Goal: Transaction & Acquisition: Purchase product/service

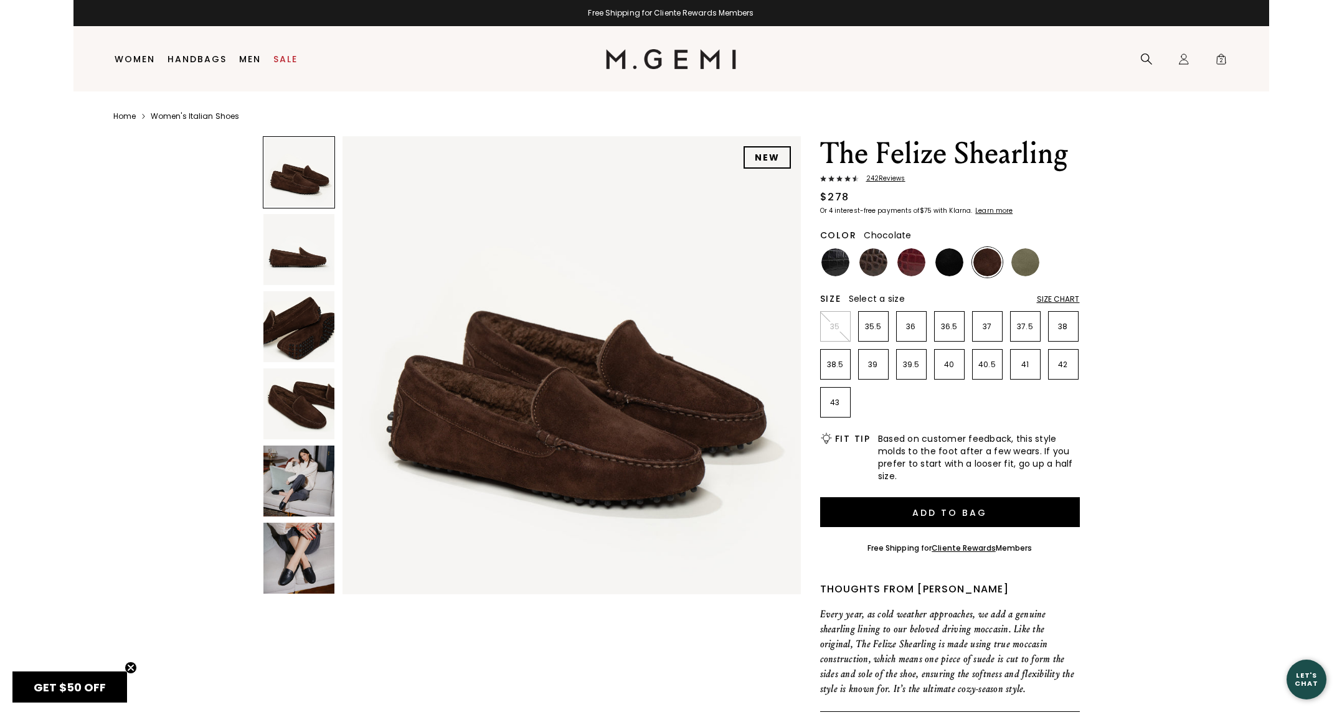
click at [313, 489] on img at bounding box center [298, 481] width 71 height 71
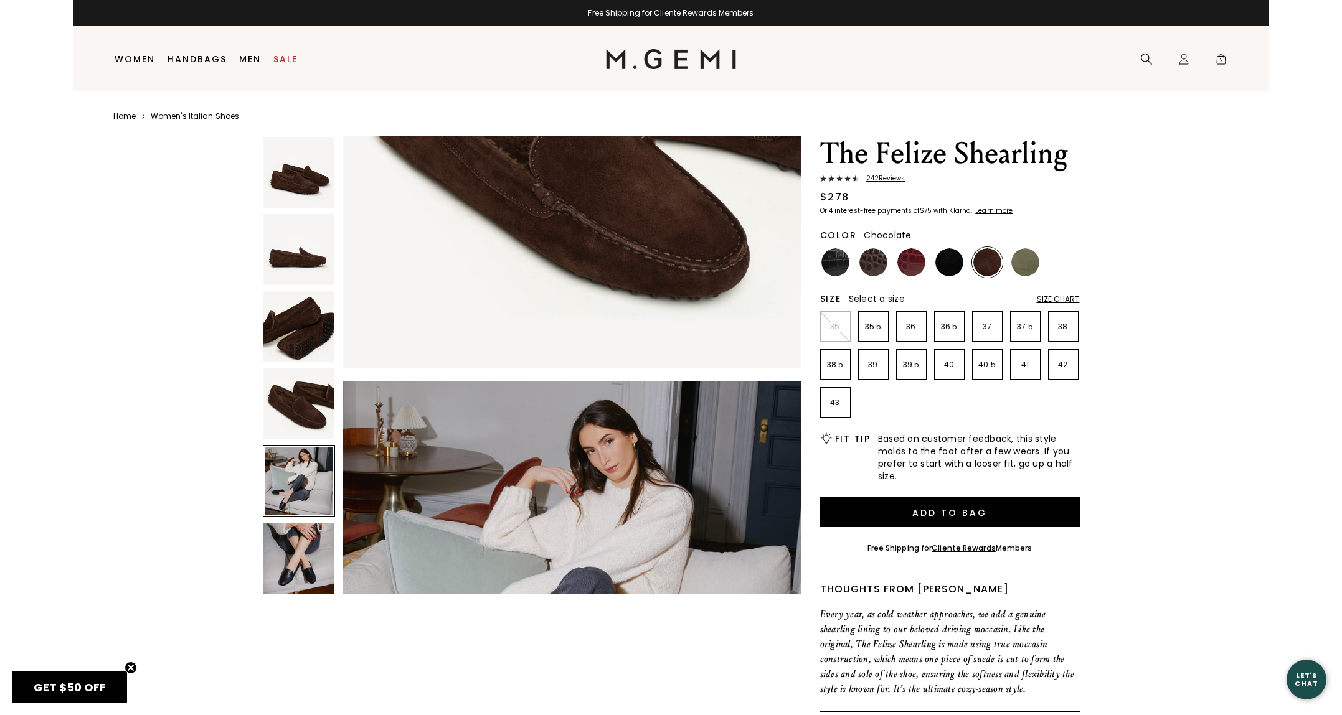
scroll to position [1883, 0]
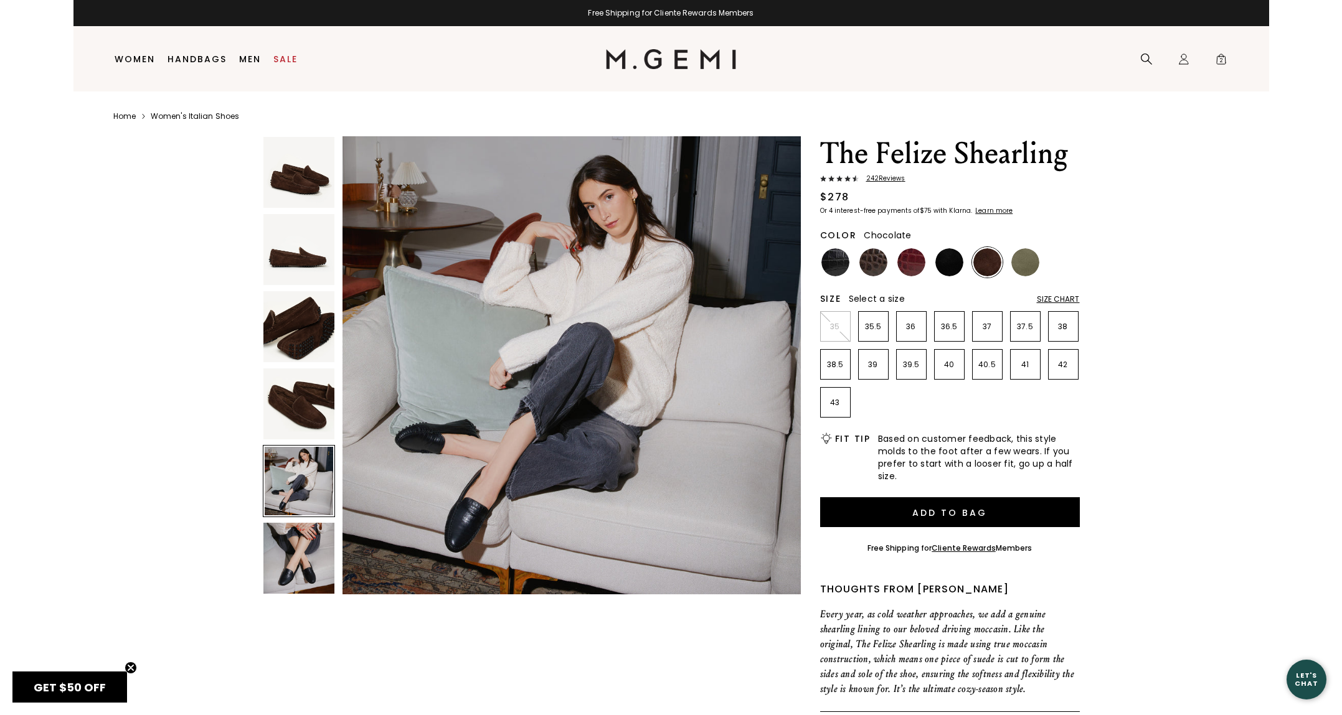
click at [296, 577] on img at bounding box center [298, 558] width 71 height 71
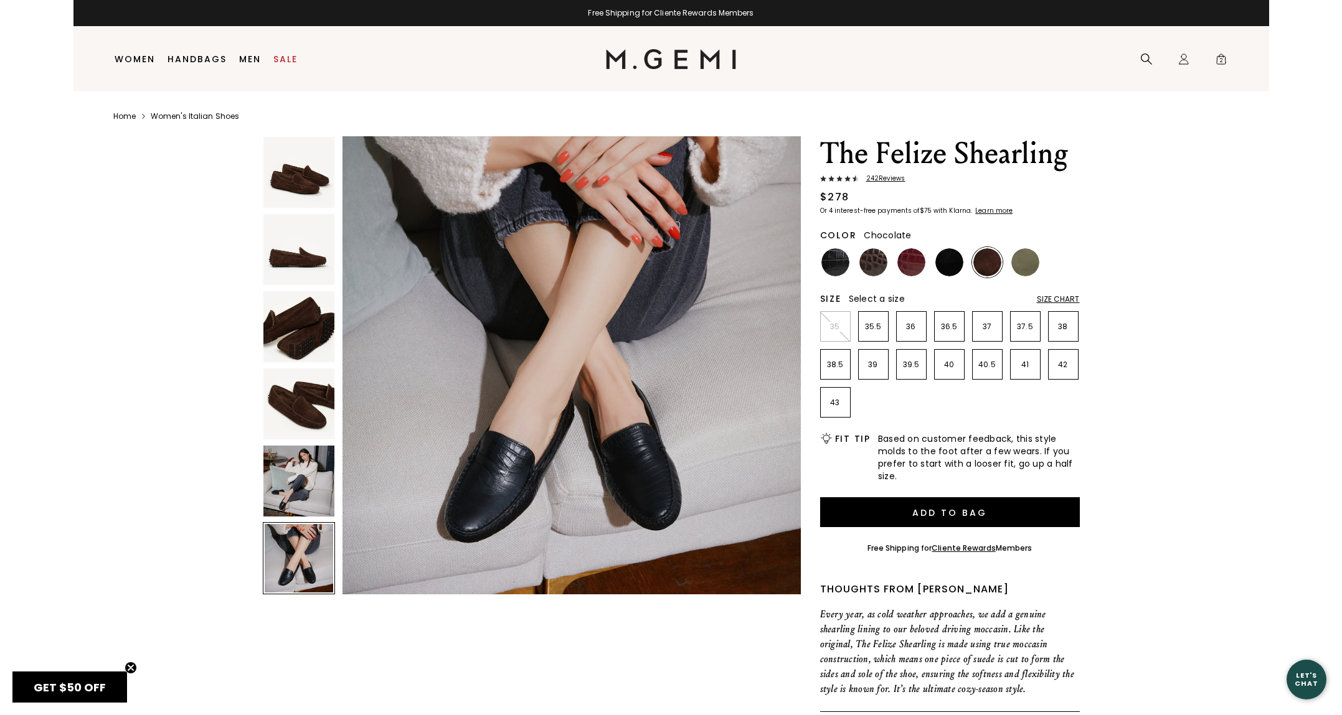
scroll to position [0, 0]
click at [308, 189] on img at bounding box center [298, 172] width 71 height 71
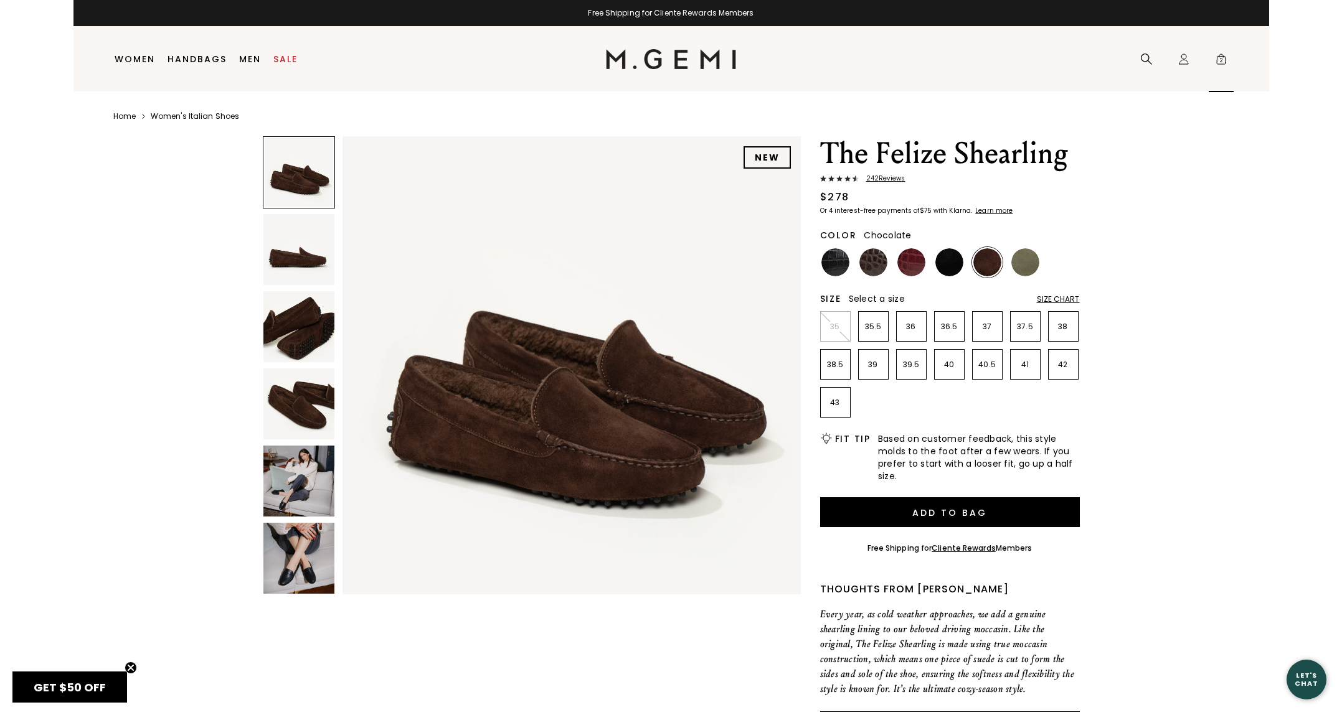
click at [1221, 60] on span "2" at bounding box center [1221, 61] width 12 height 12
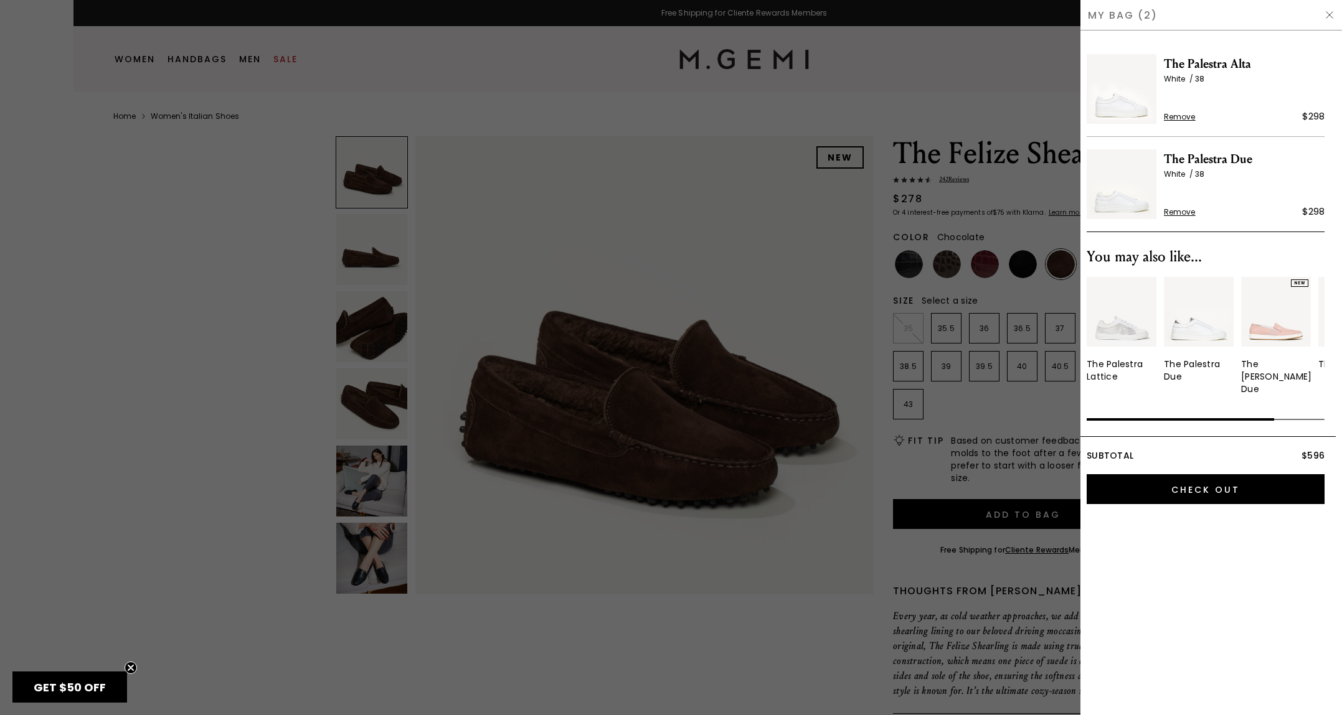
click at [954, 42] on div at bounding box center [671, 357] width 1342 height 715
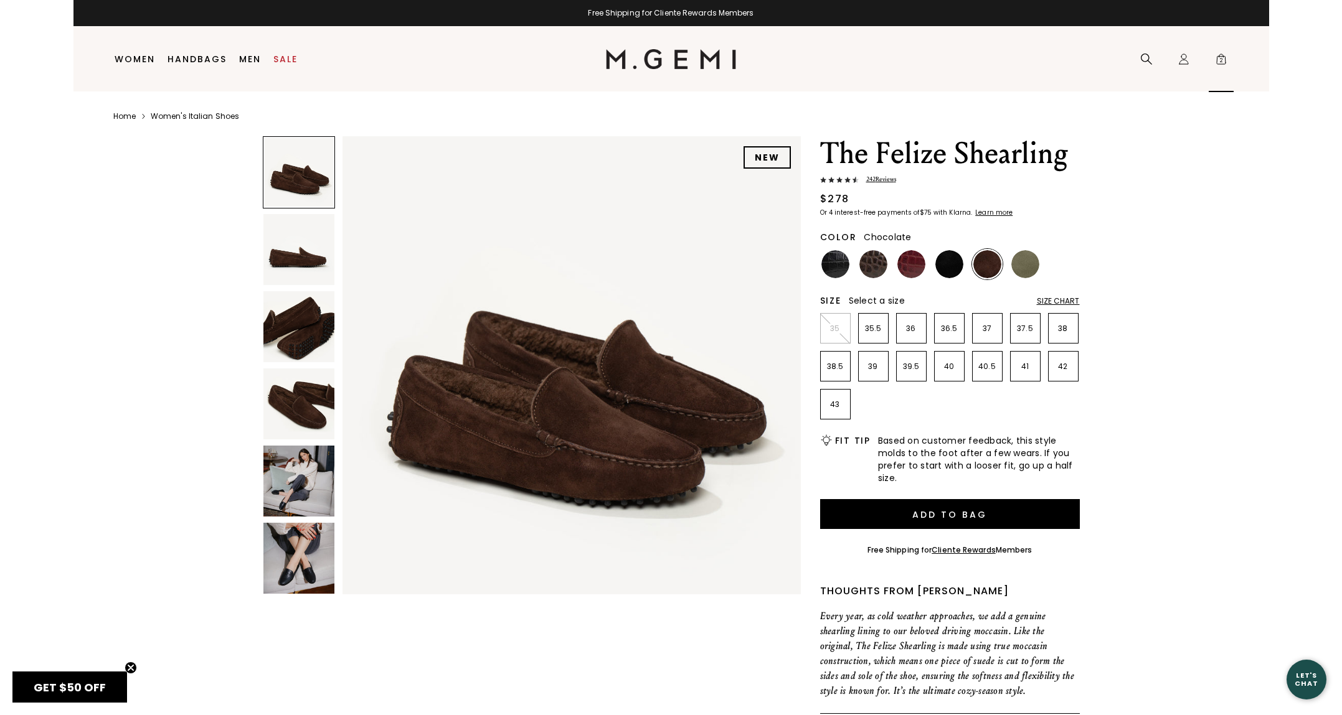
click at [1222, 61] on span "2" at bounding box center [1221, 61] width 12 height 12
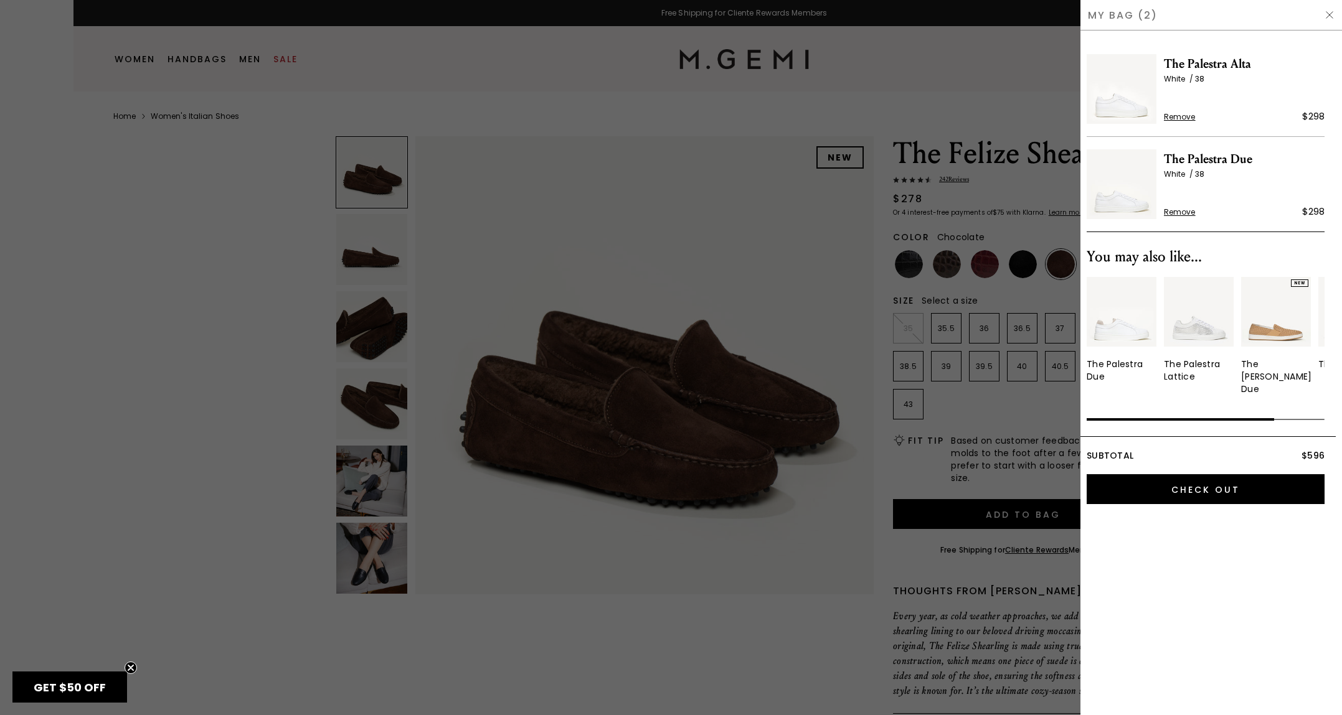
click at [1184, 153] on span "The Palestra Due" at bounding box center [1244, 159] width 161 height 20
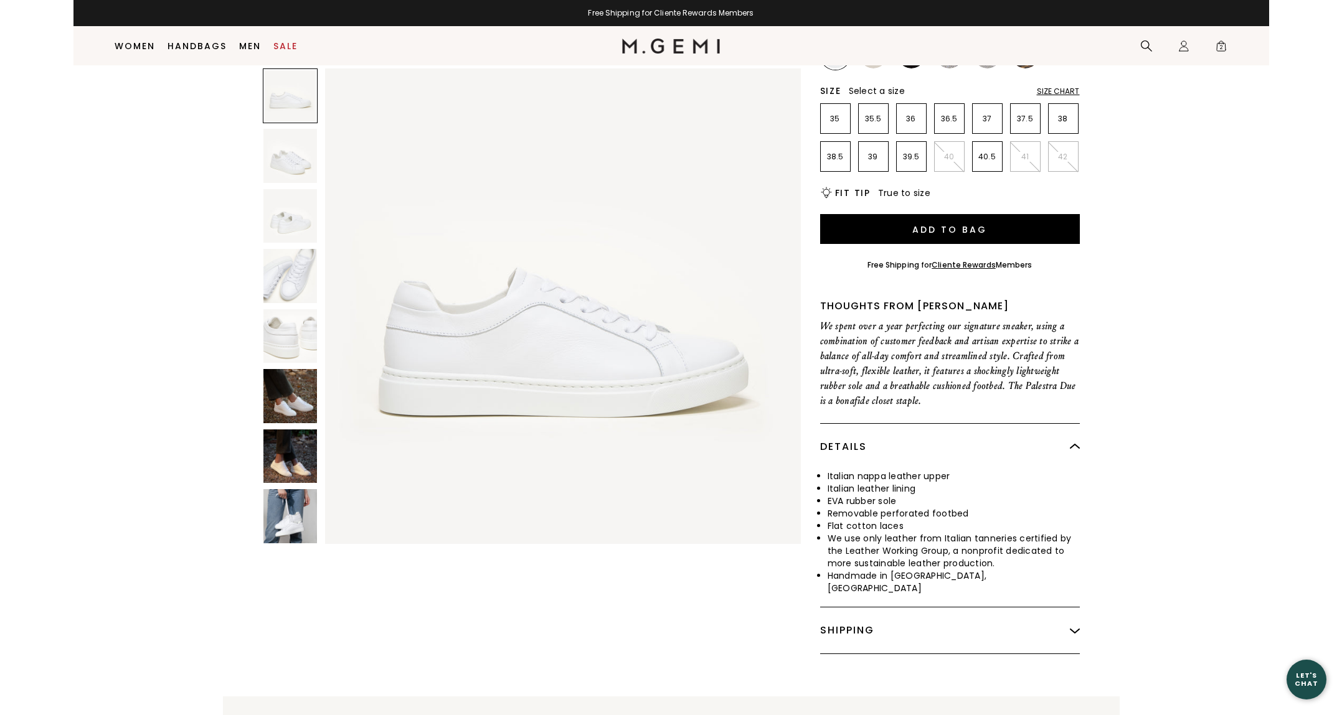
click at [292, 403] on img at bounding box center [290, 396] width 54 height 54
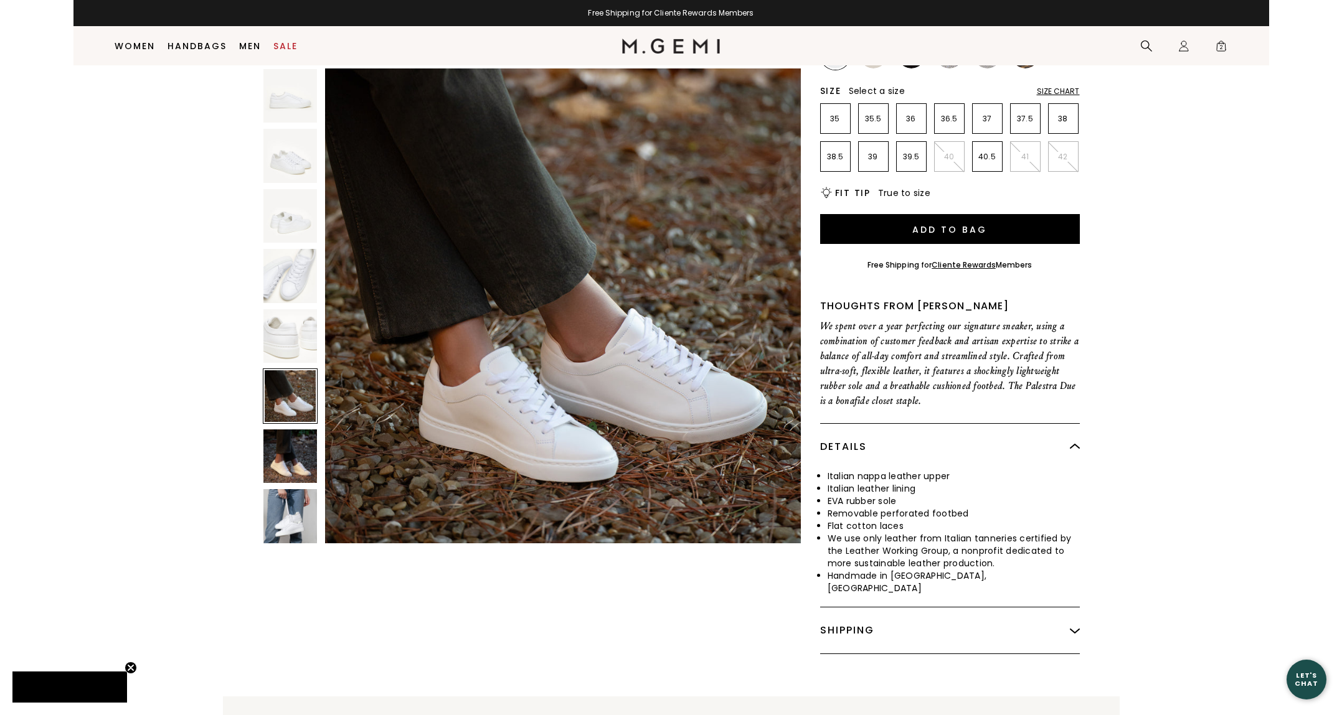
click at [292, 462] on img at bounding box center [290, 457] width 54 height 54
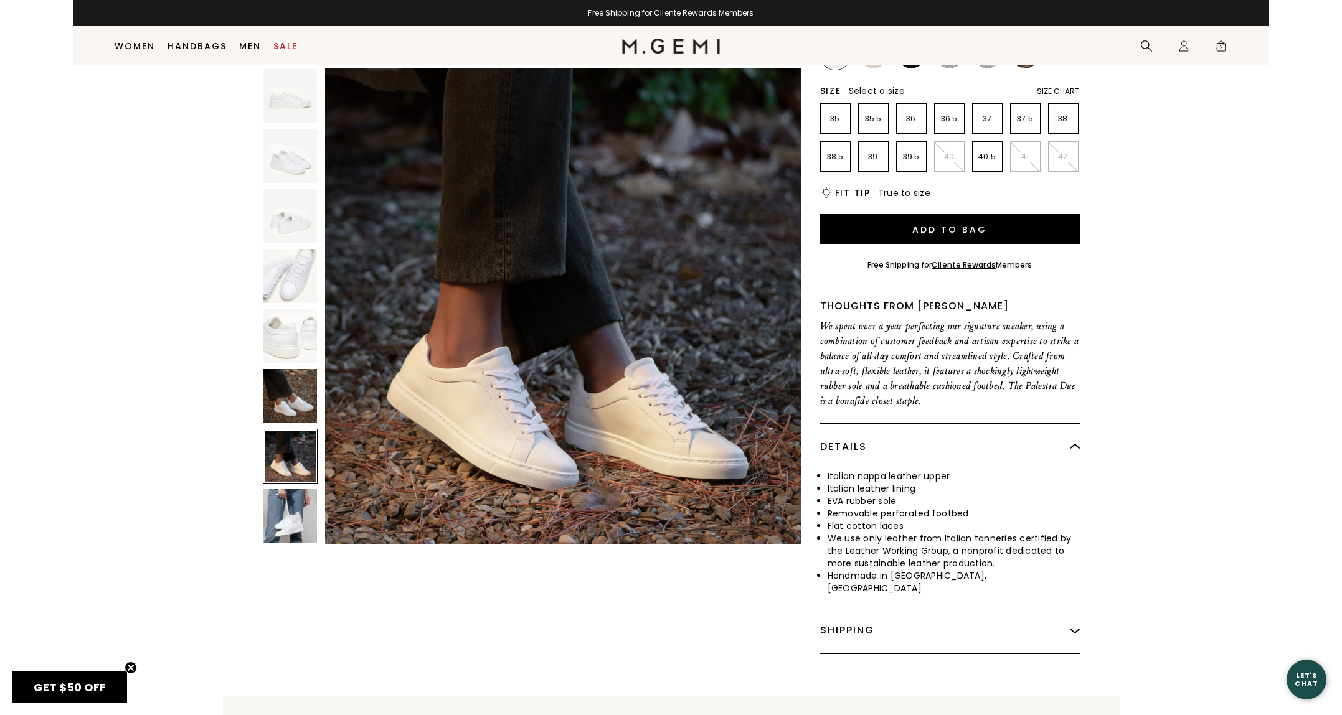
scroll to position [0, 0]
click at [279, 530] on img at bounding box center [290, 516] width 54 height 54
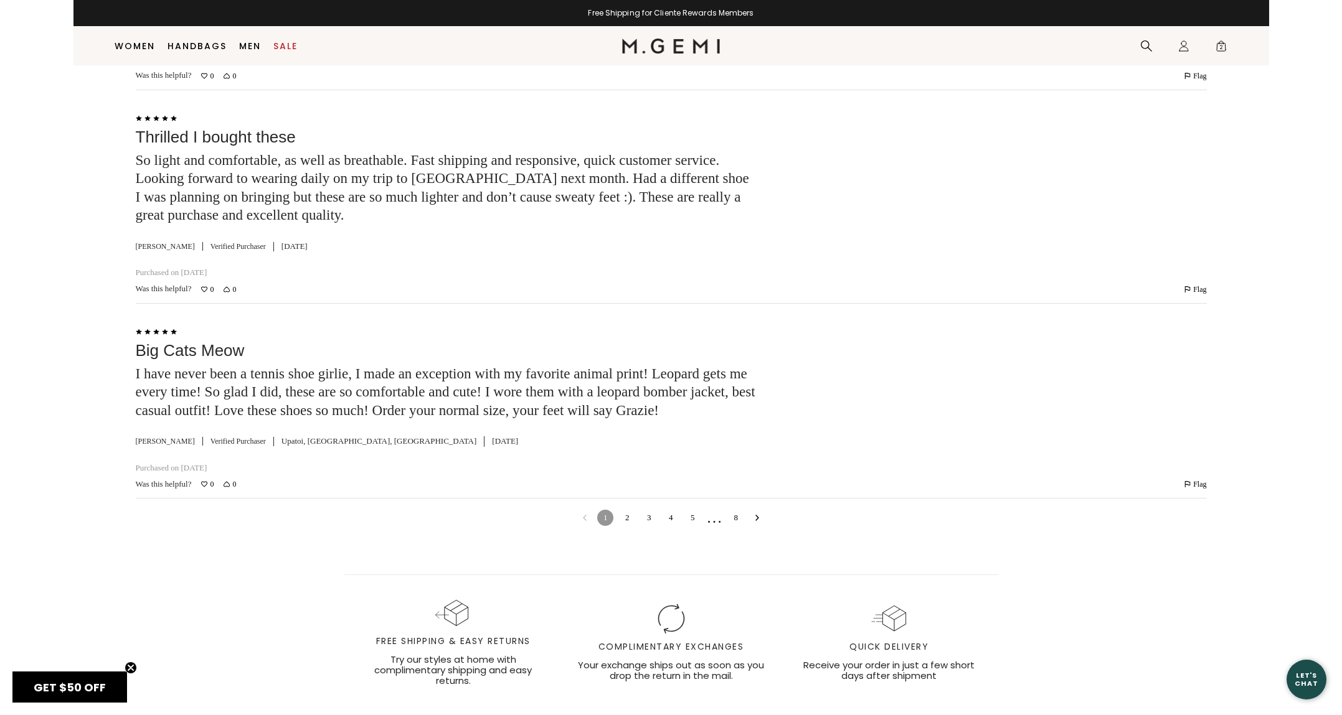
scroll to position [4131, 0]
click at [654, 515] on link "3" at bounding box center [649, 514] width 16 height 16
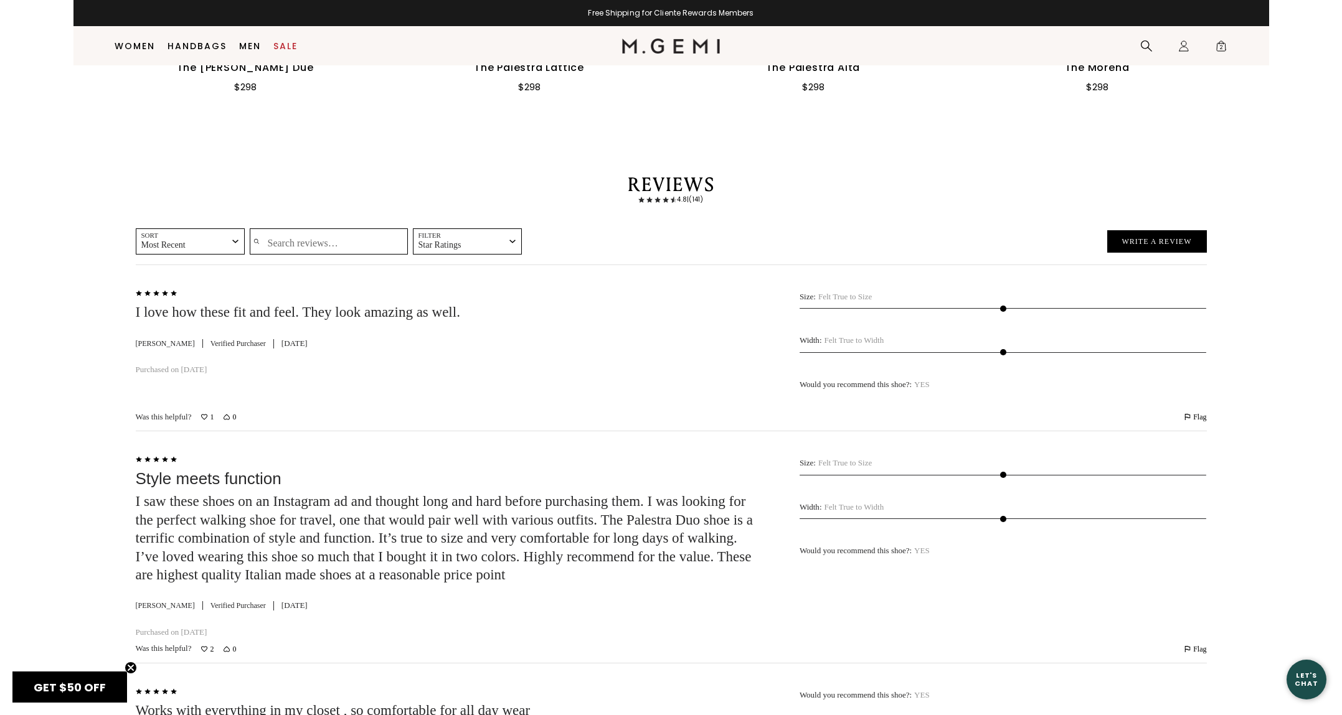
scroll to position [2447, 0]
click at [317, 233] on input "Search reviews…" at bounding box center [329, 240] width 158 height 26
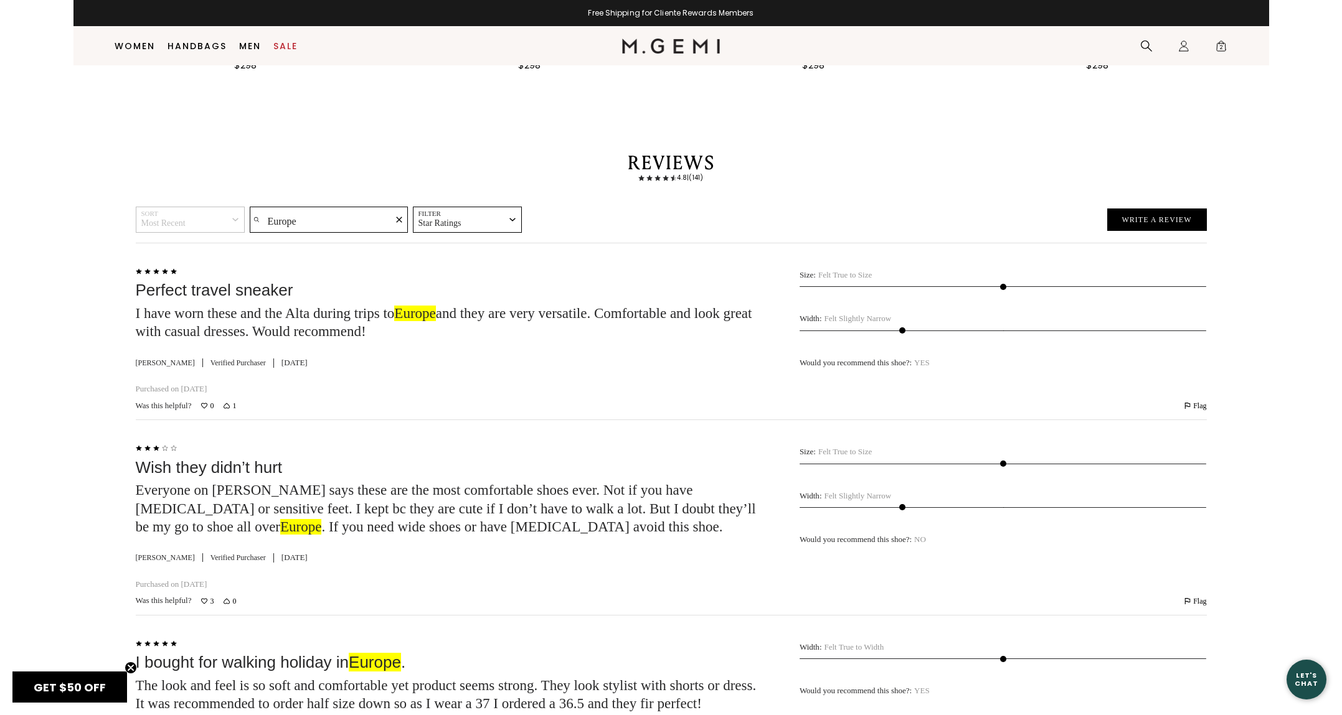
scroll to position [2467, 0]
click at [238, 207] on div "Sort Most Recent check Most Recent Most Helpful Oldest Highest Rated Lowest Rat…" at bounding box center [671, 221] width 1071 height 29
type input "Paris"
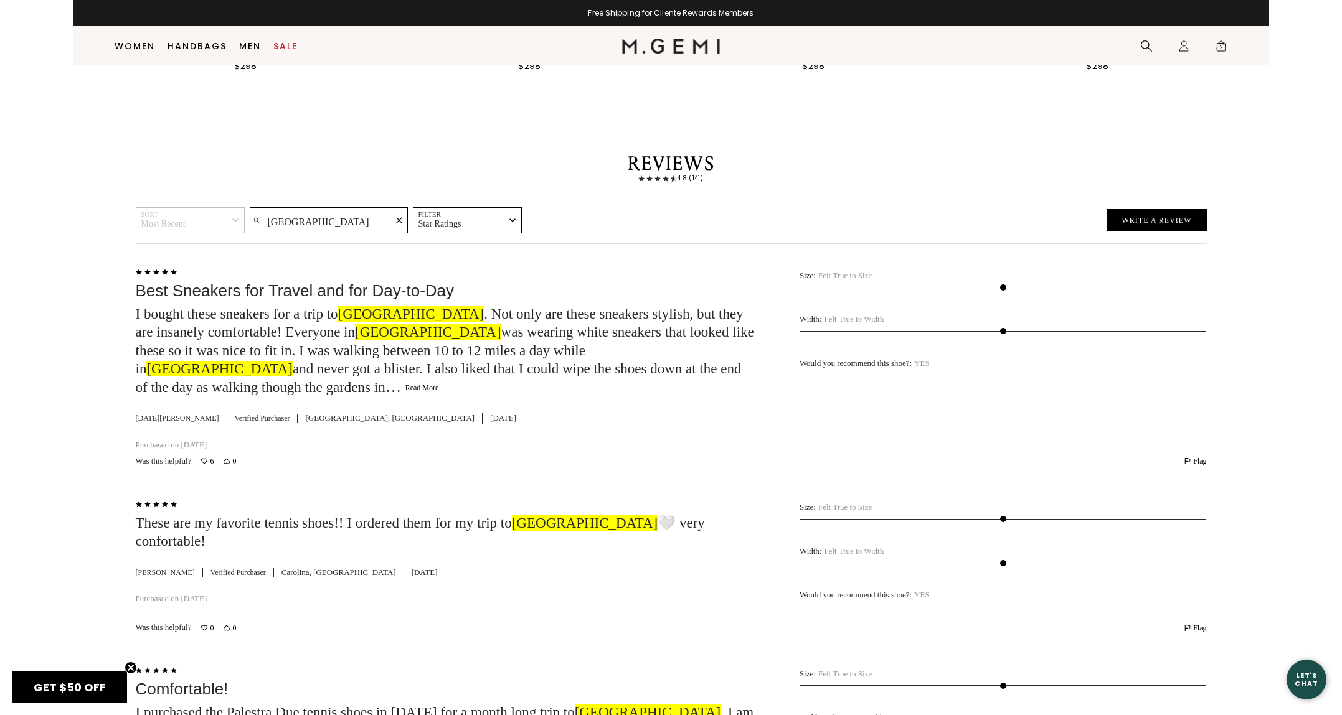
click at [405, 383] on button "Read More" at bounding box center [422, 388] width 34 height 10
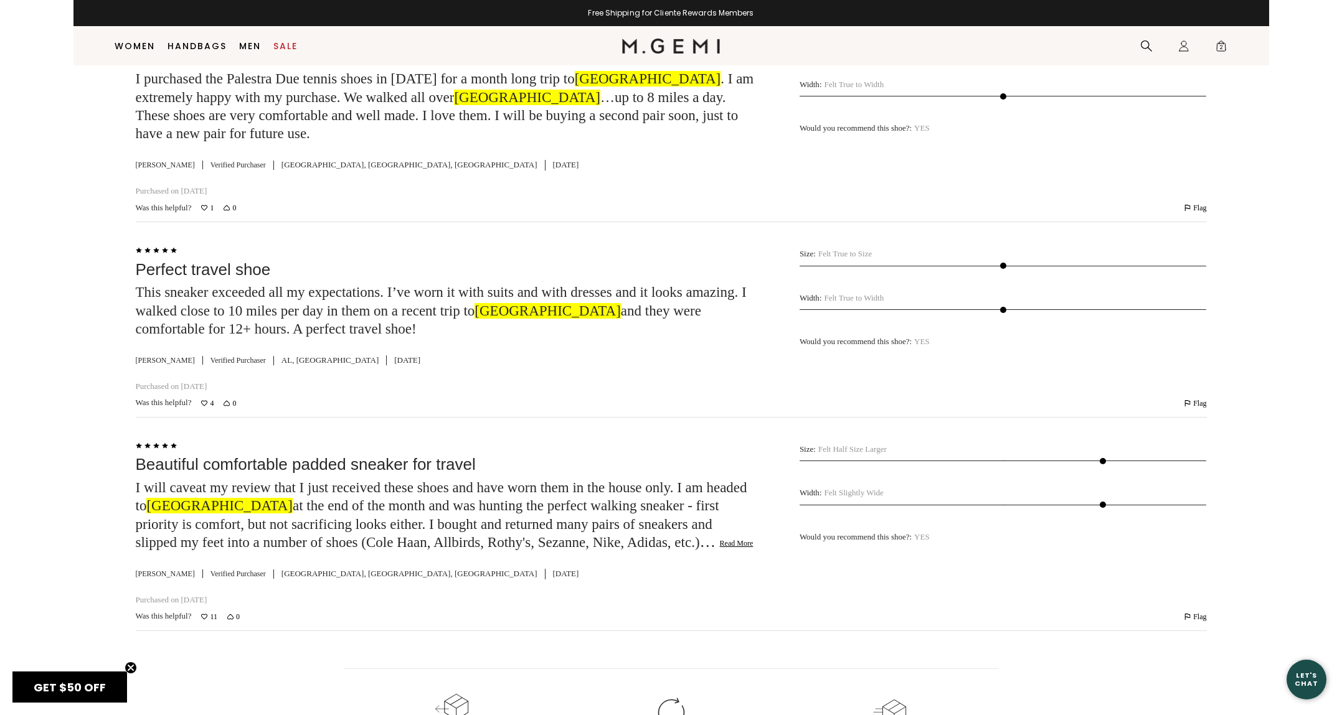
scroll to position [3123, 0]
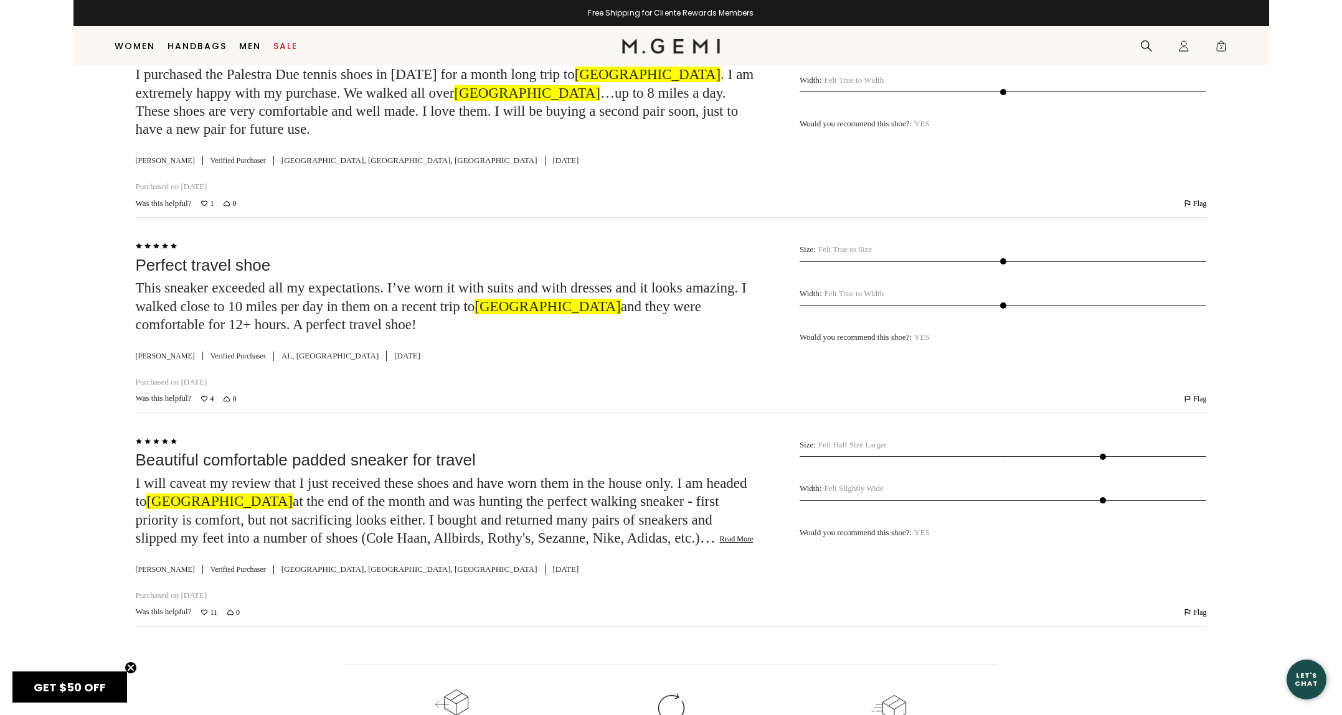
click at [720, 535] on button "Read More" at bounding box center [737, 540] width 34 height 10
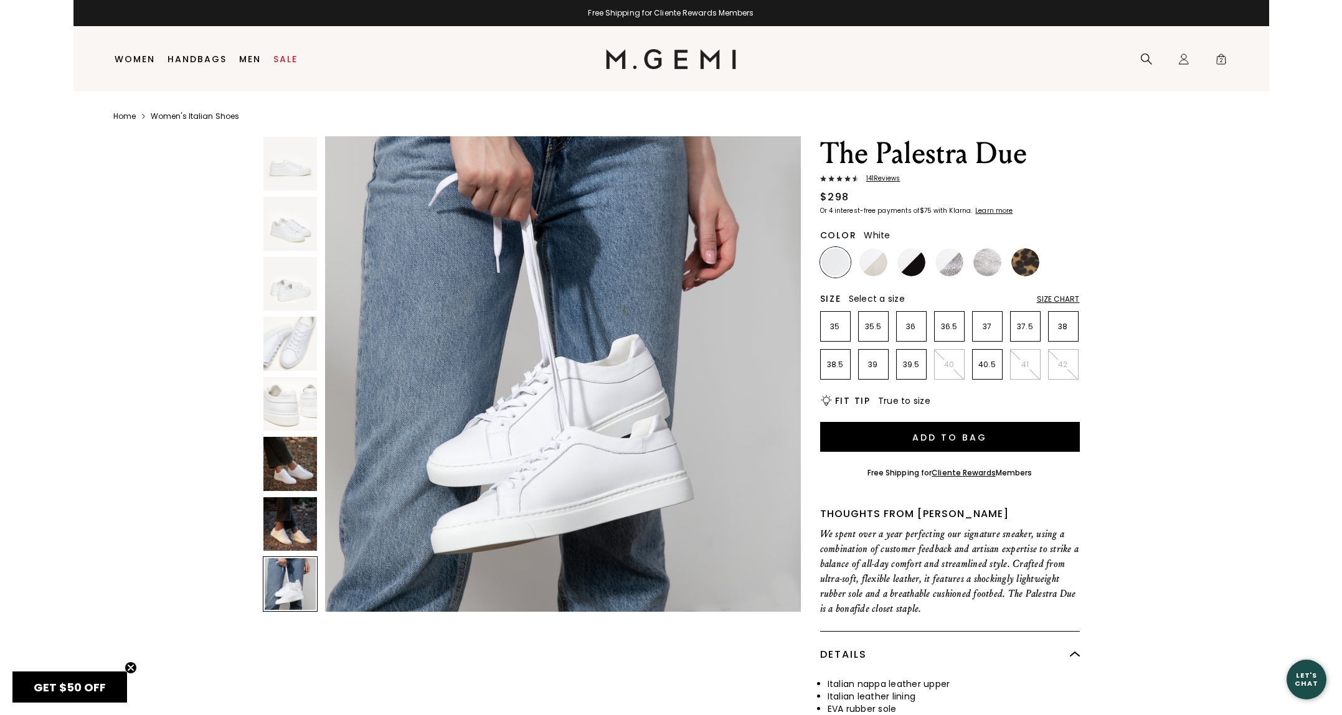
scroll to position [0, 0]
click at [1223, 58] on span "2" at bounding box center [1221, 61] width 12 height 12
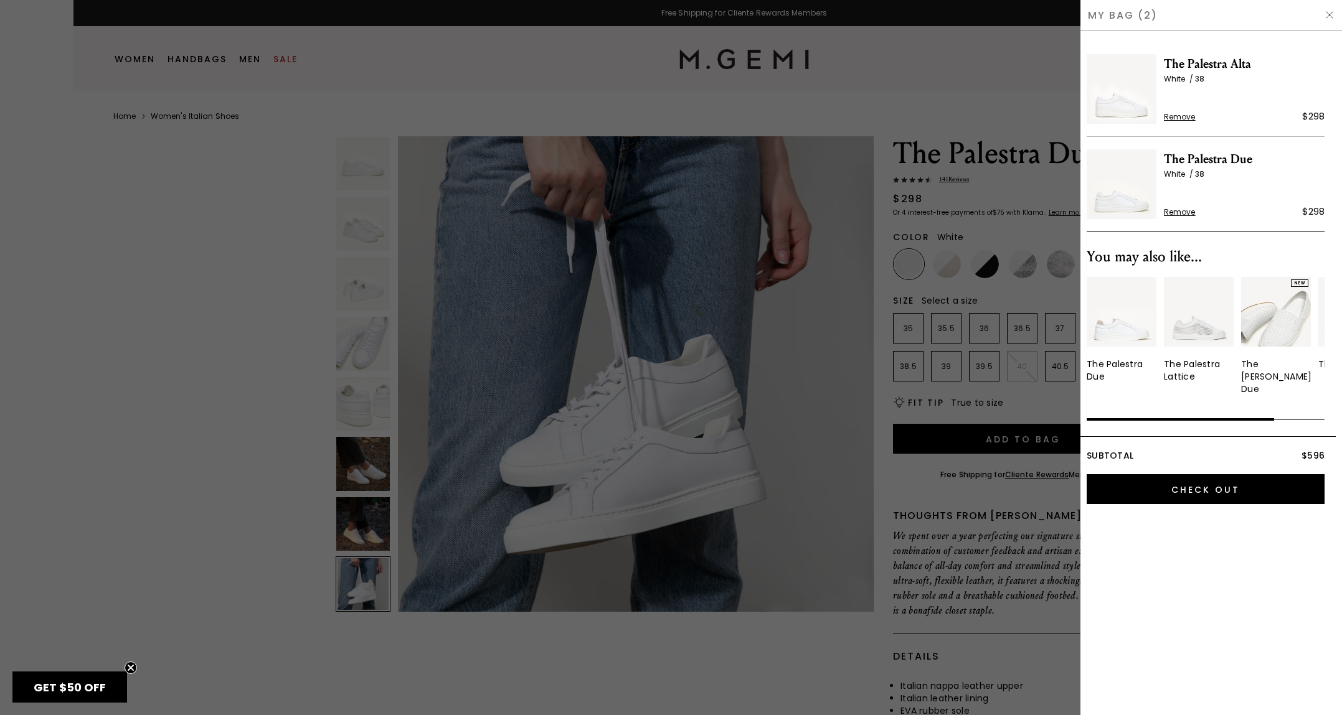
click at [1209, 64] on span "The Palestra Alta" at bounding box center [1244, 64] width 161 height 20
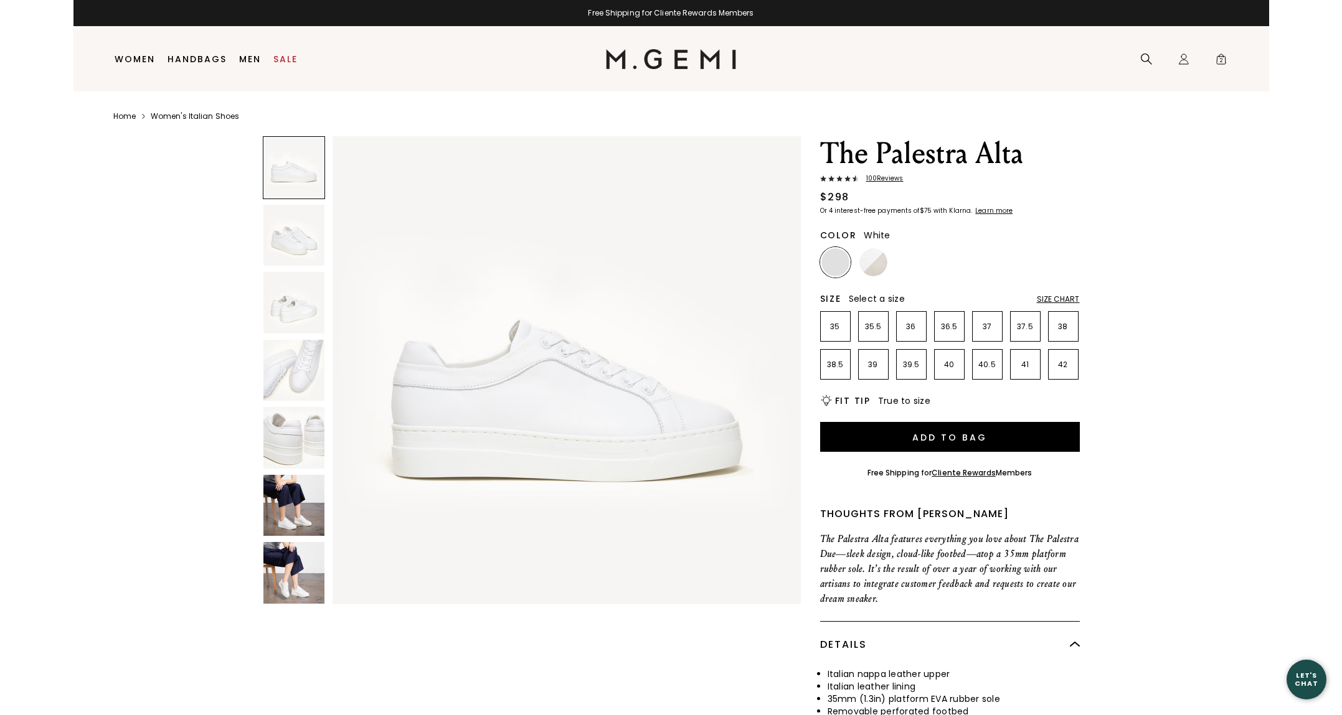
click at [301, 519] on img at bounding box center [294, 506] width 62 height 62
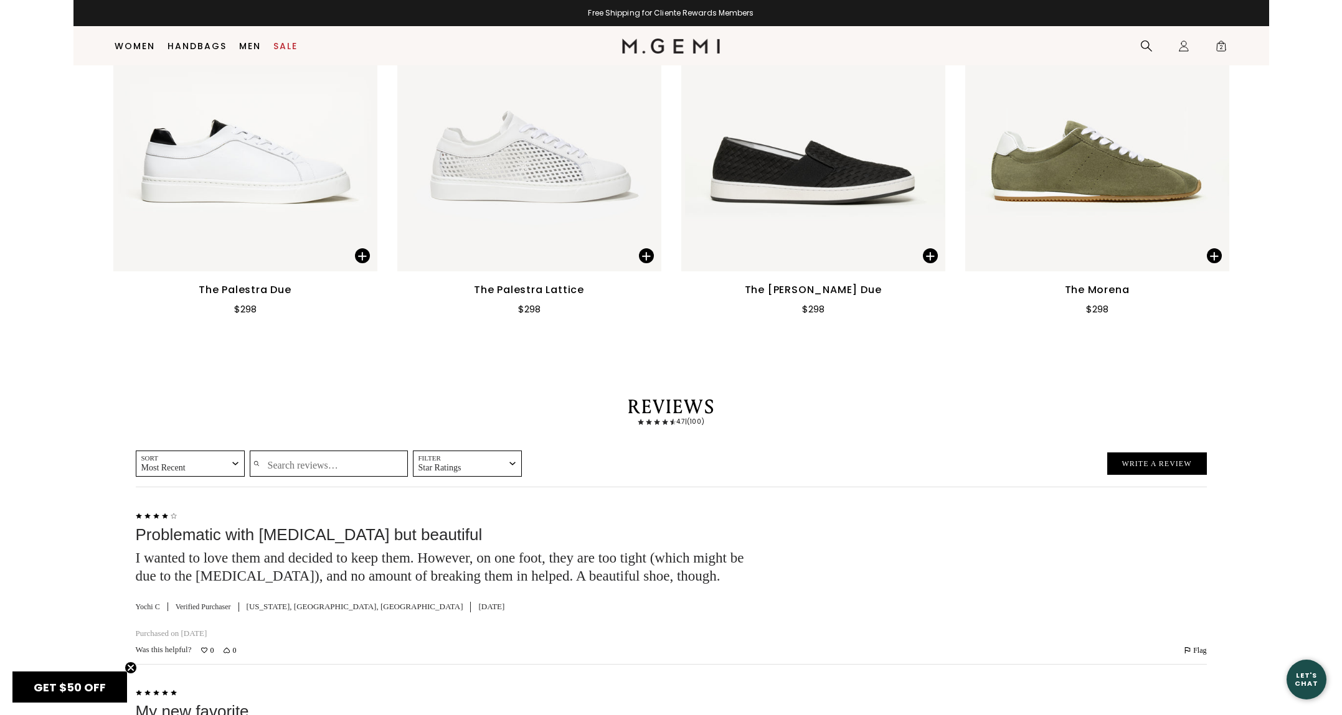
scroll to position [2200, 0]
click at [308, 451] on input "Search reviews…" at bounding box center [329, 464] width 158 height 26
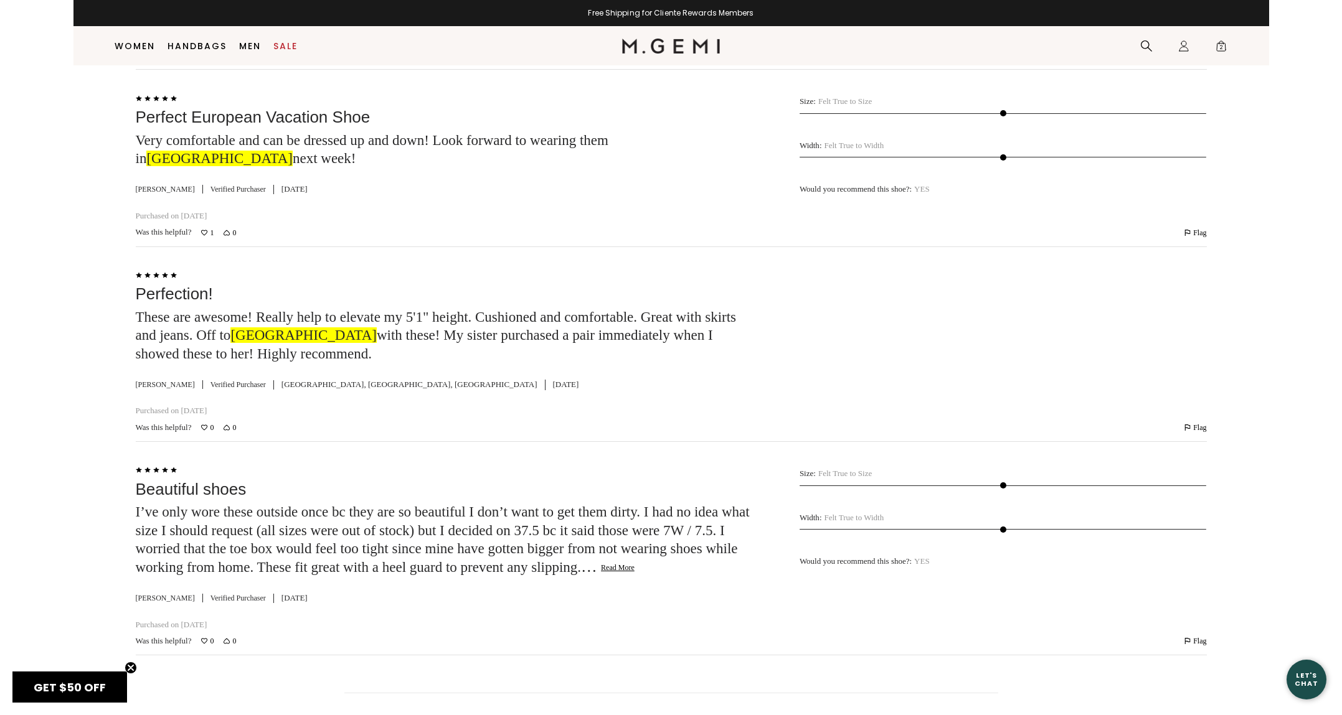
scroll to position [2617, 0]
click at [601, 569] on button "Read More" at bounding box center [618, 570] width 34 height 10
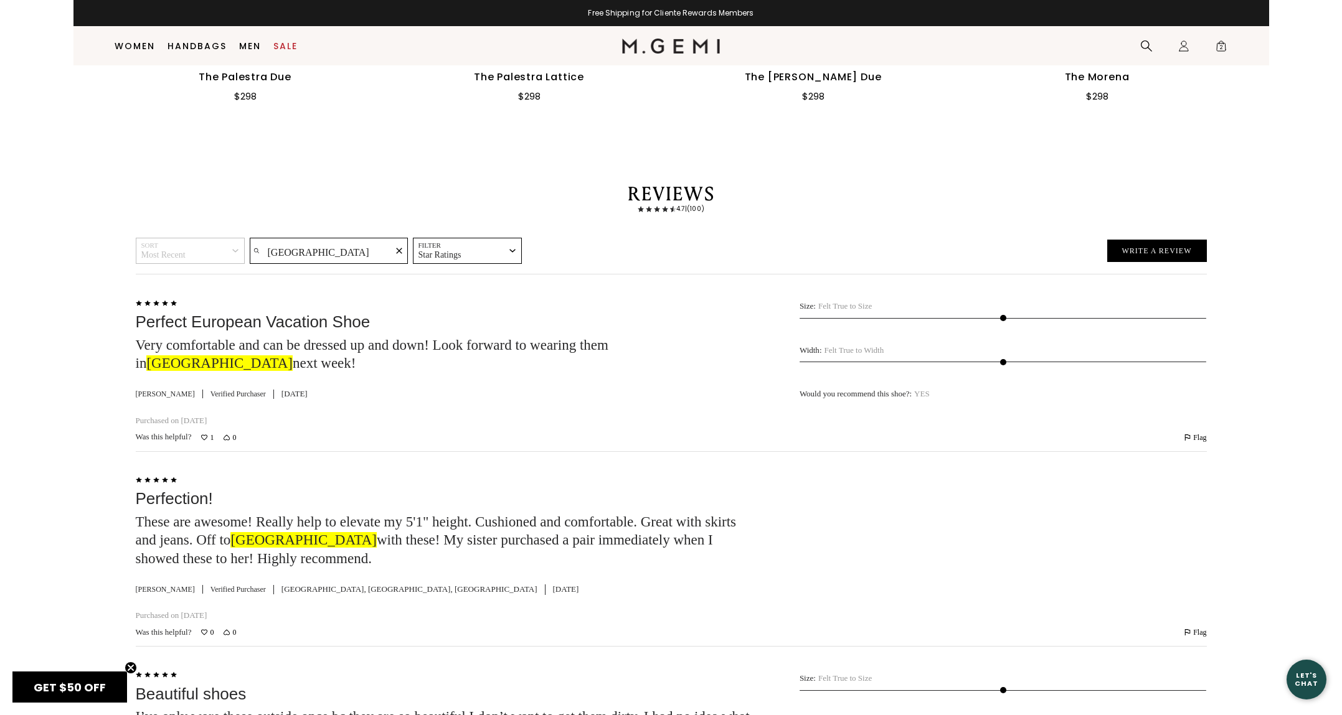
scroll to position [2437, 0]
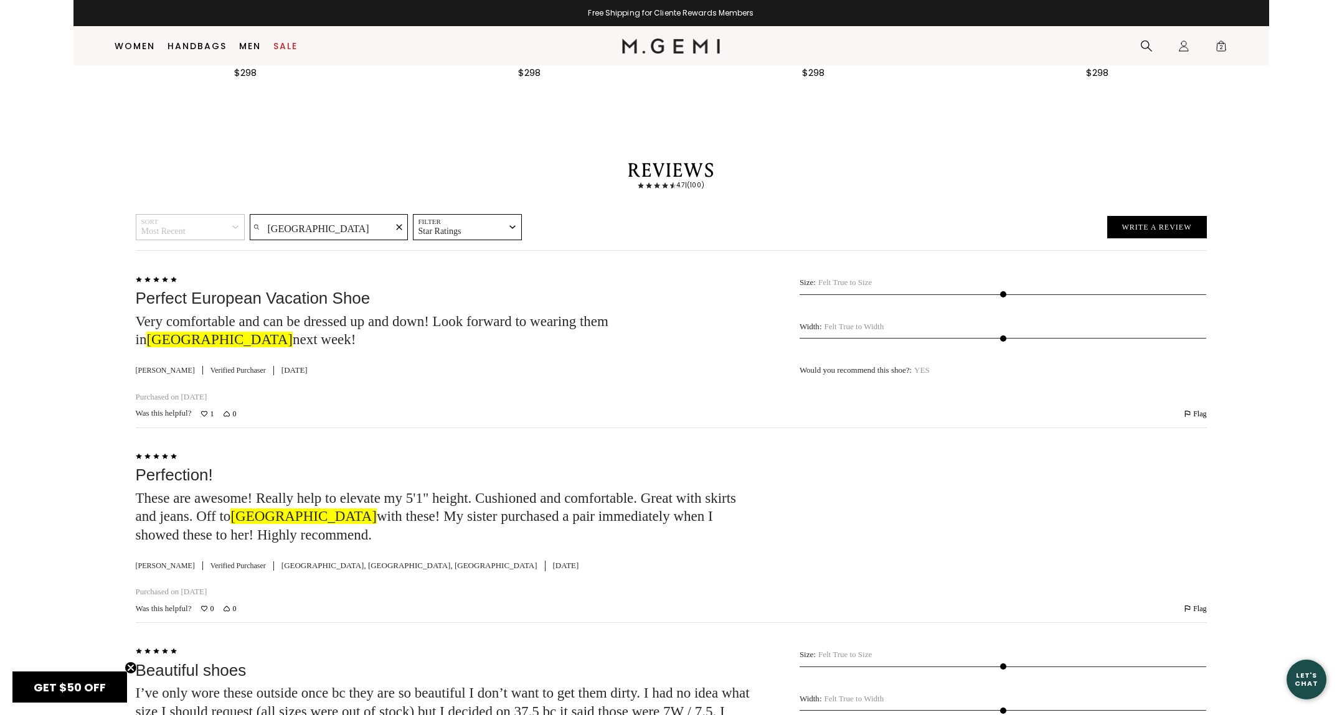
drag, startPoint x: 342, startPoint y: 220, endPoint x: 245, endPoint y: 217, distance: 97.2
click at [245, 217] on div "Sort Most Recent check Most Recent Most Helpful Oldest Highest Rated Lowest Rat…" at bounding box center [671, 228] width 1071 height 29
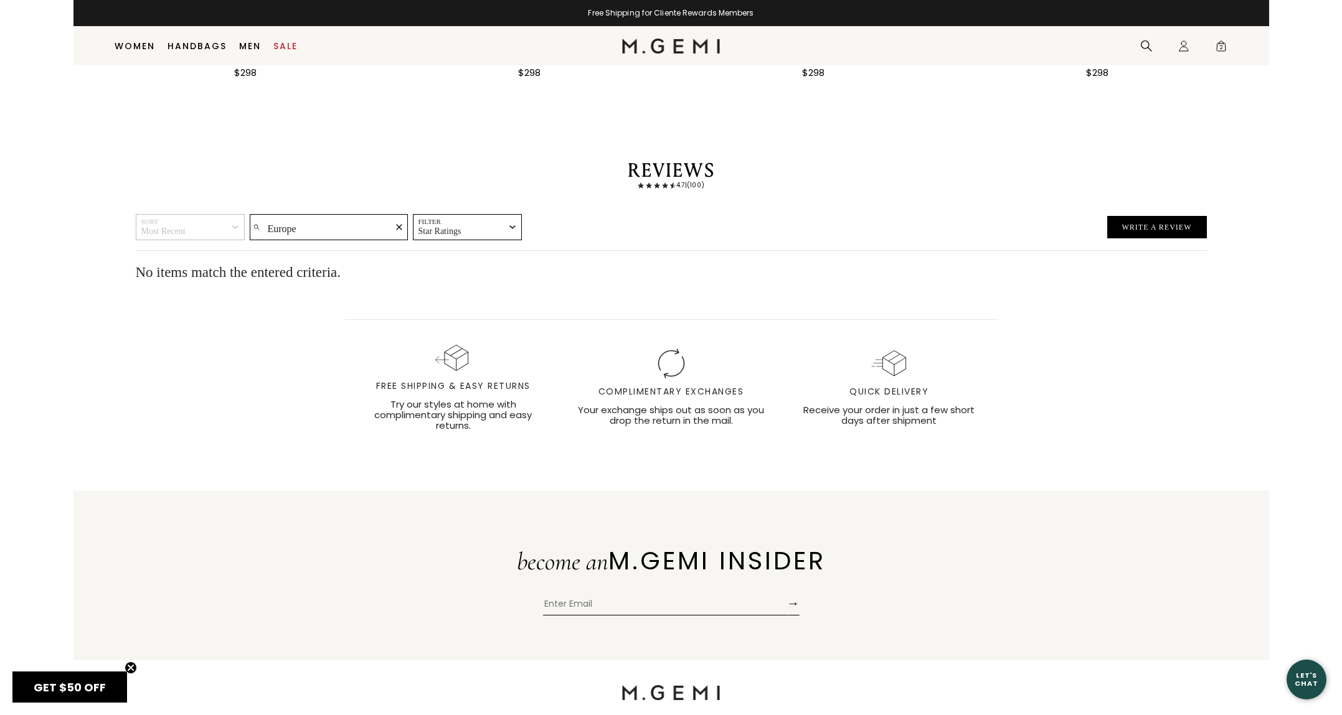
type input "Europe"
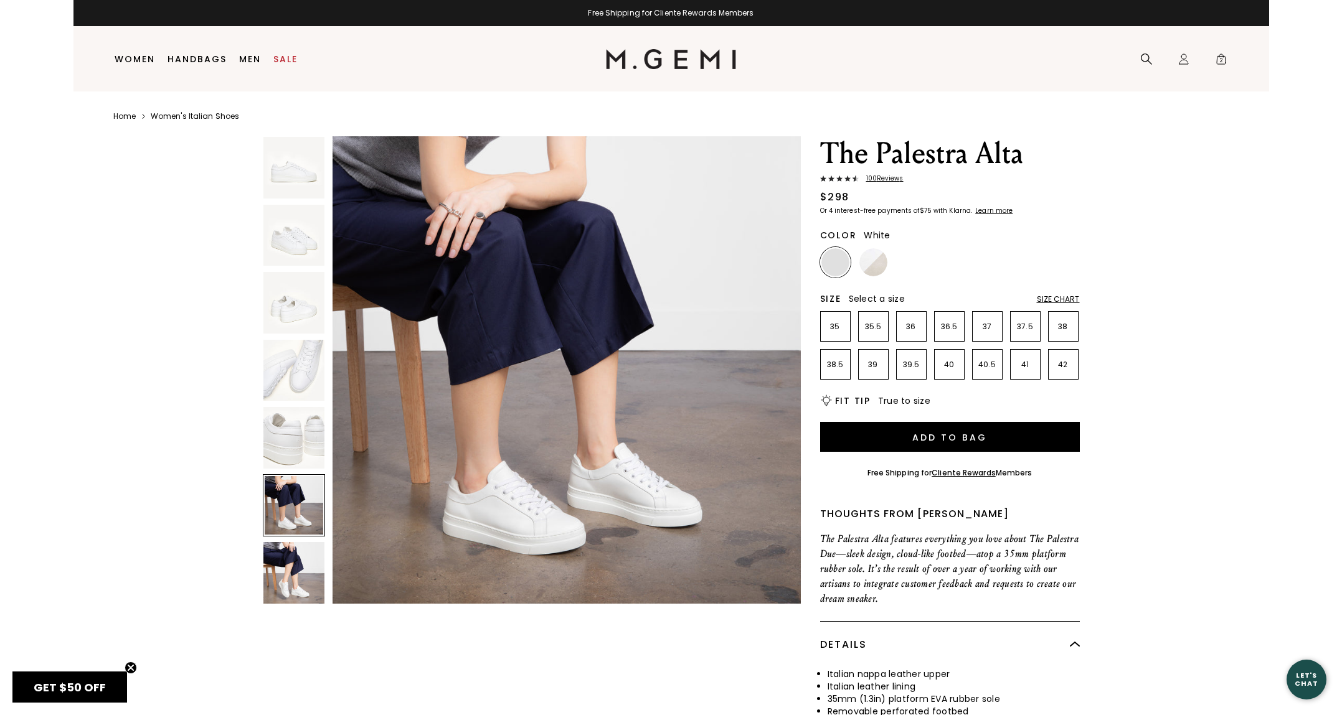
scroll to position [0, 0]
click at [293, 317] on img at bounding box center [294, 303] width 62 height 62
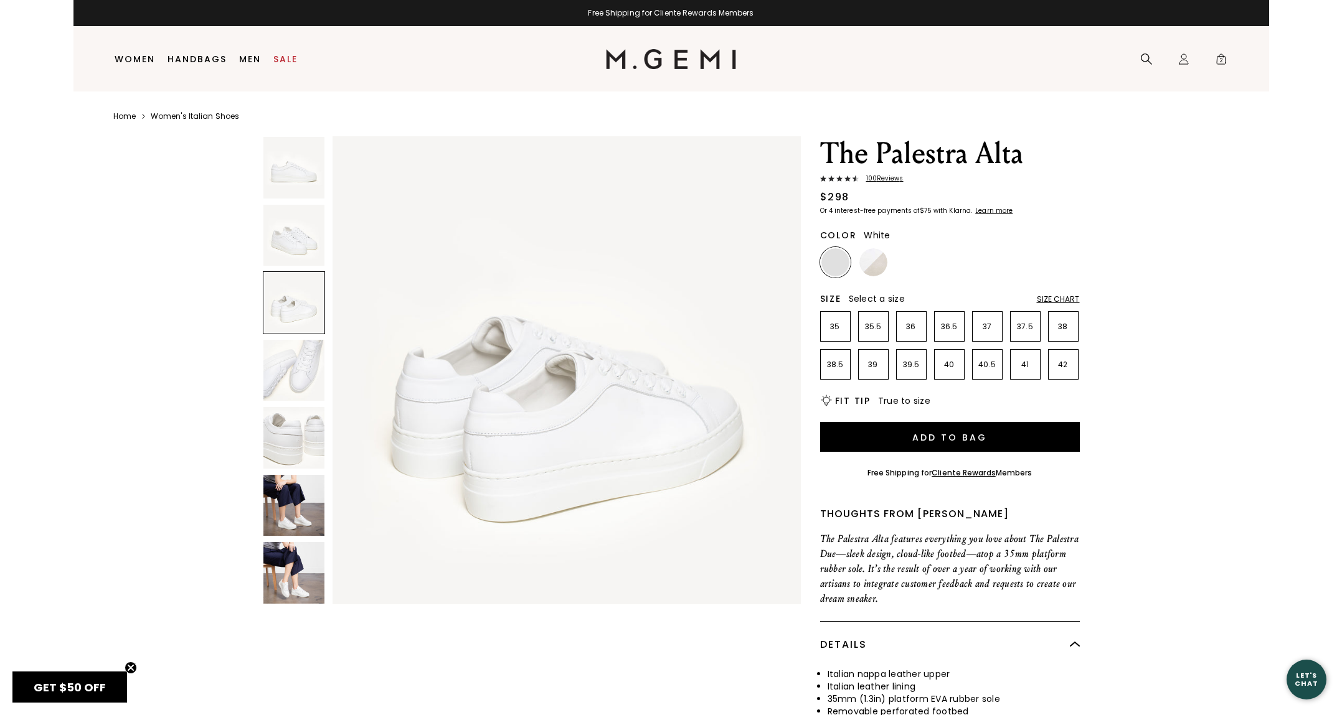
click at [291, 393] on img at bounding box center [294, 371] width 62 height 62
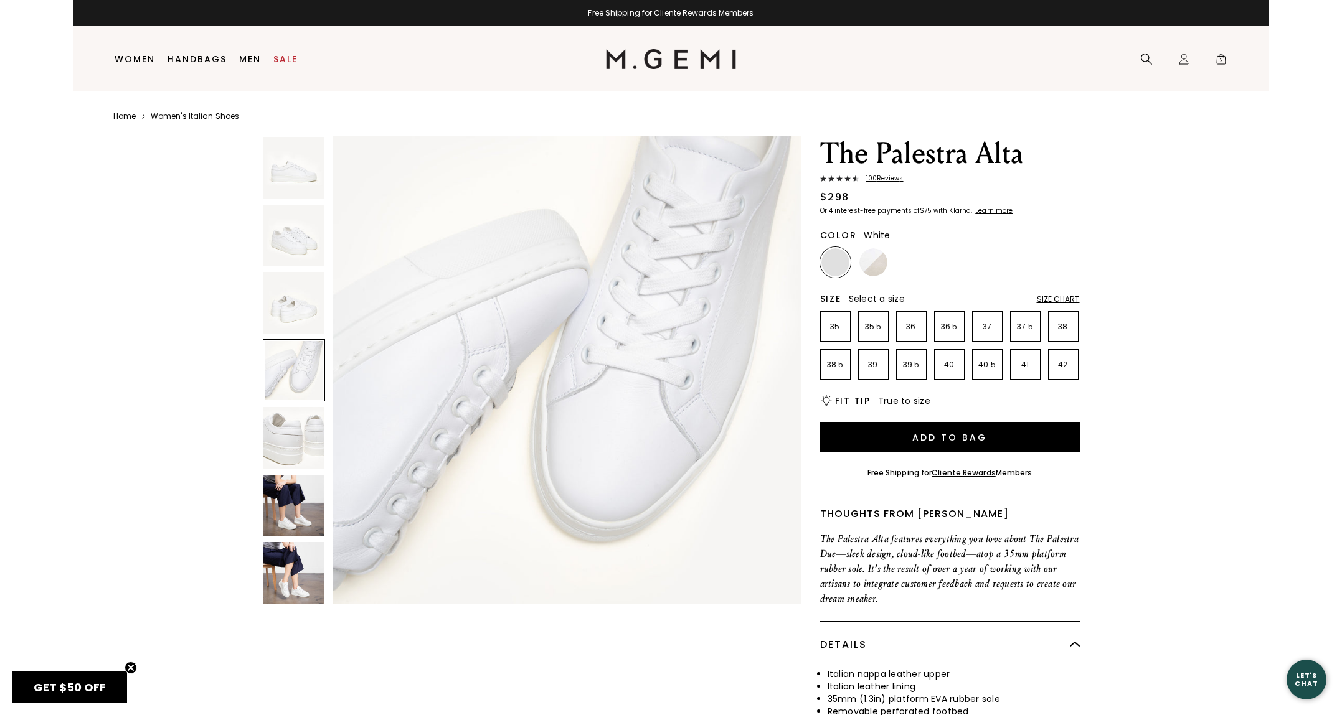
click at [288, 446] on img at bounding box center [294, 438] width 62 height 62
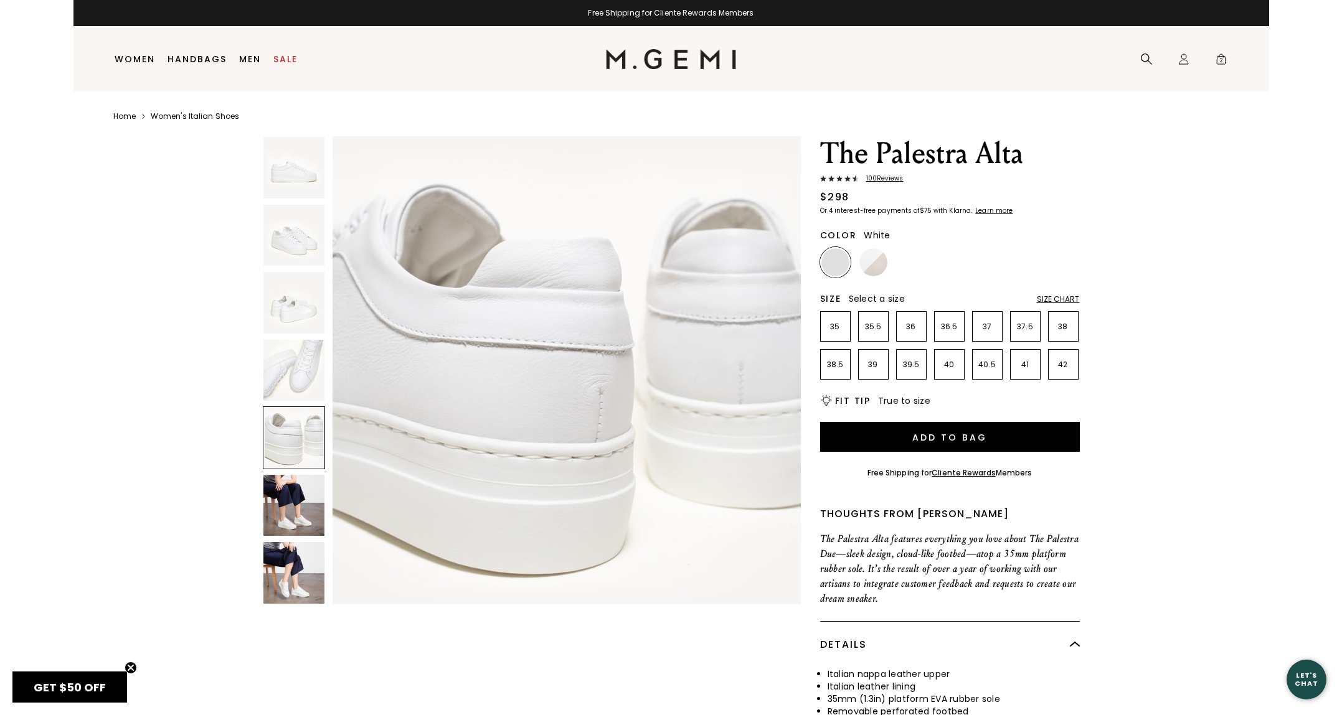
click at [289, 482] on img at bounding box center [294, 506] width 62 height 62
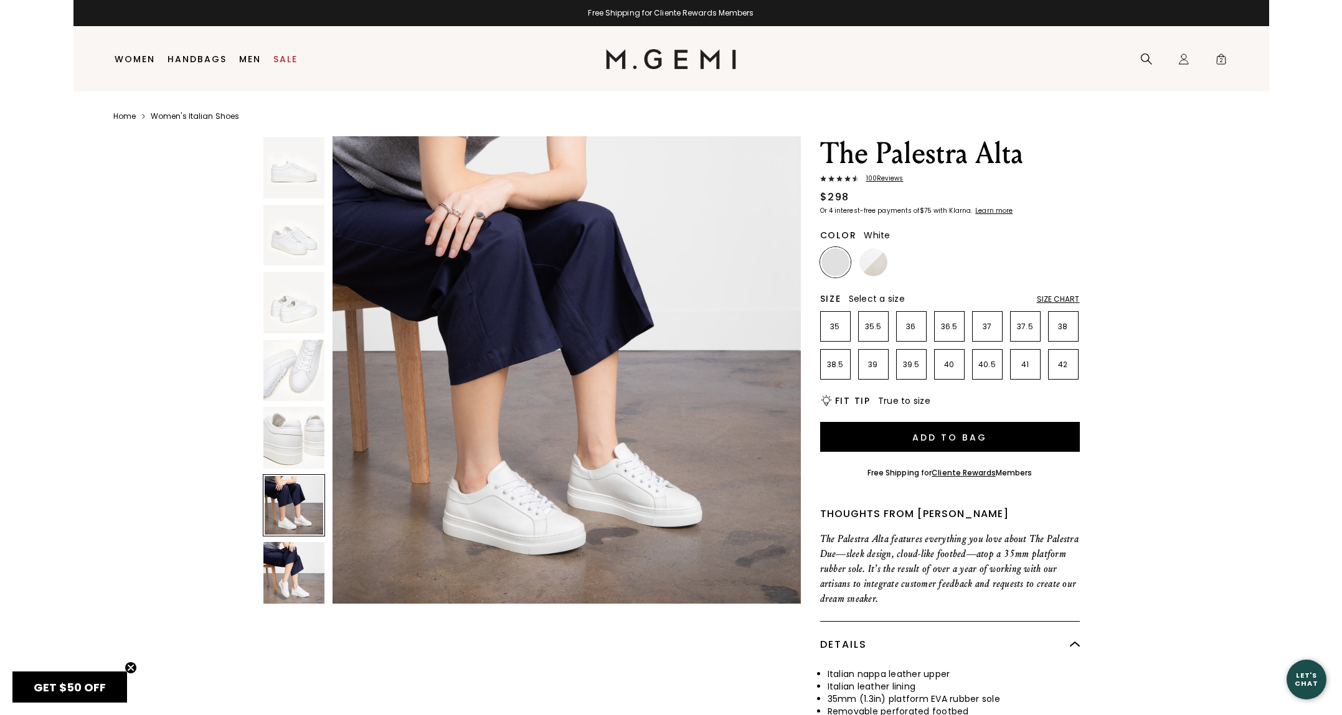
click at [288, 553] on img at bounding box center [294, 573] width 62 height 62
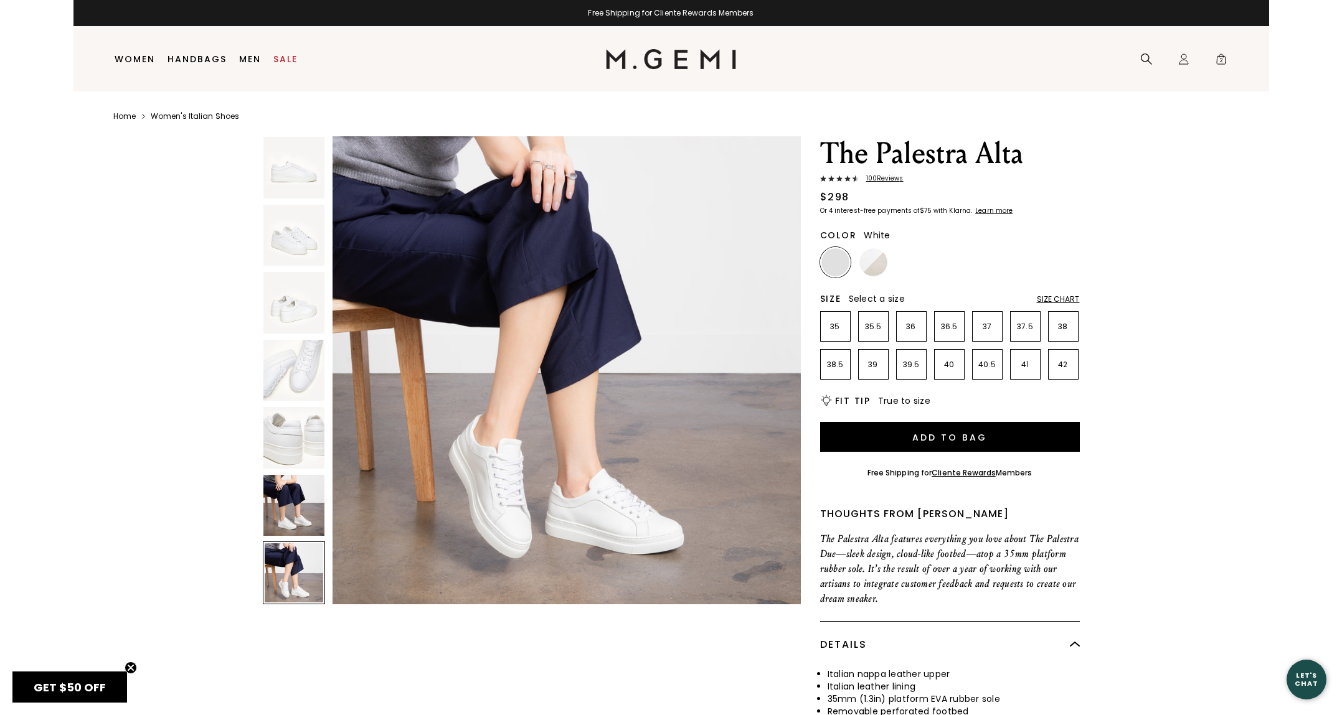
click at [292, 255] on img at bounding box center [294, 236] width 62 height 62
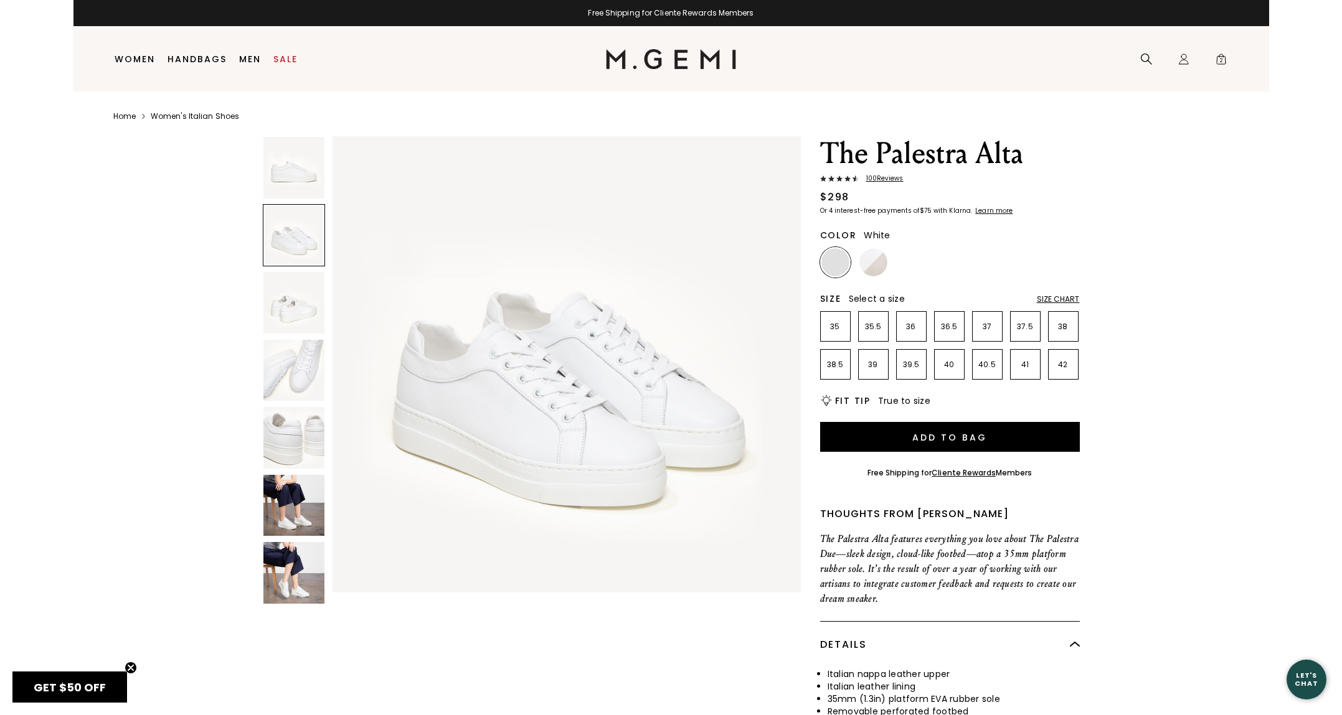
scroll to position [481, 0]
click at [289, 181] on img at bounding box center [294, 168] width 62 height 62
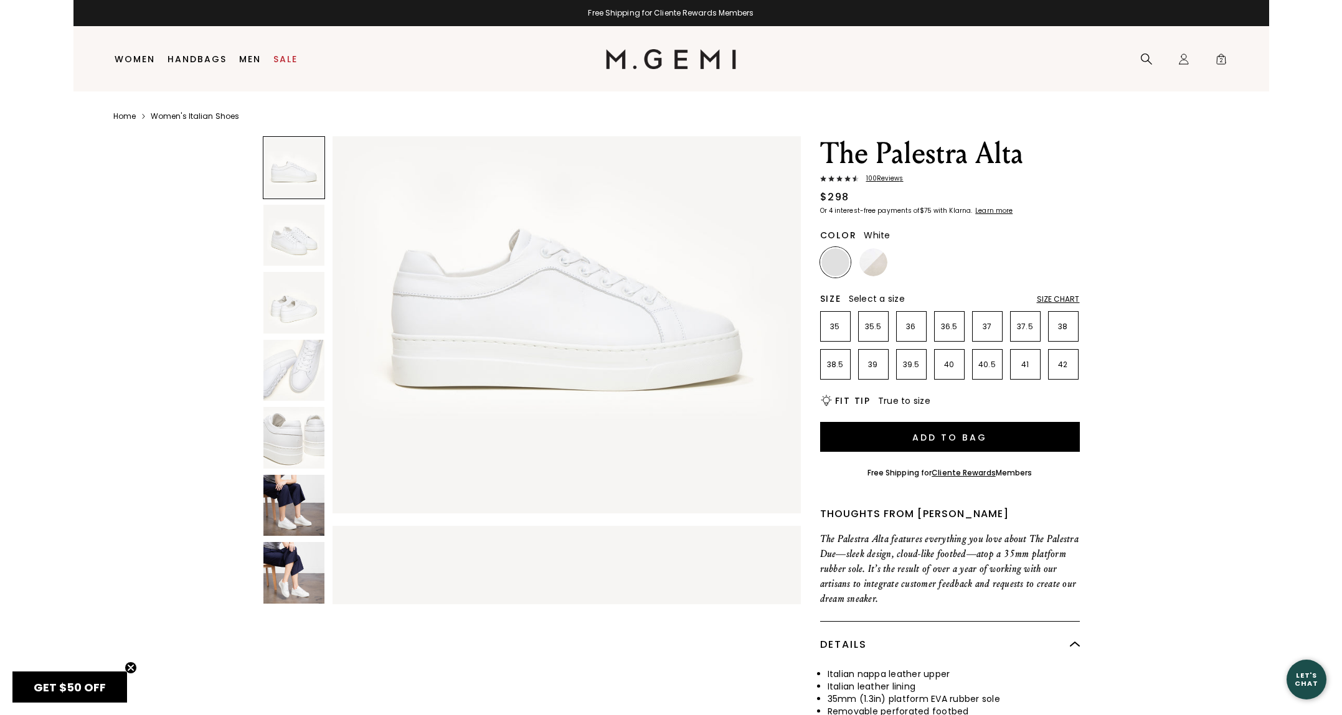
scroll to position [0, 0]
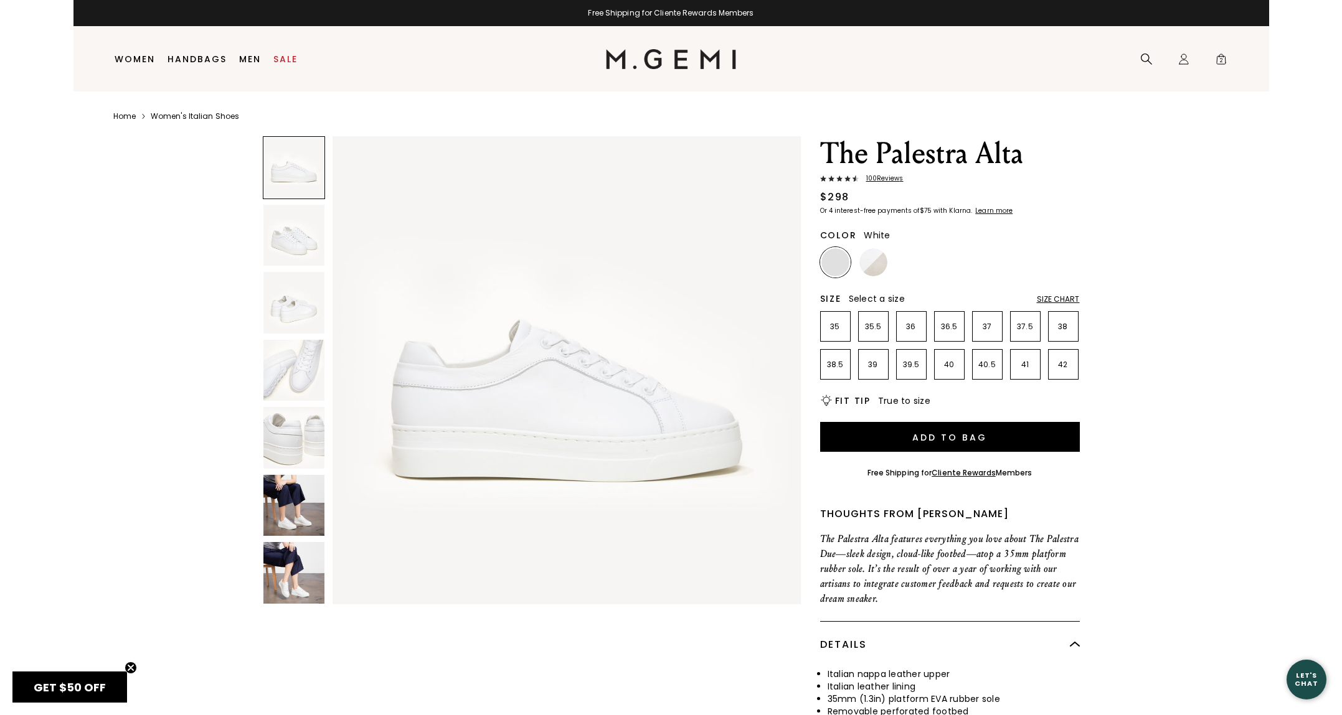
click at [291, 263] on img at bounding box center [294, 236] width 62 height 62
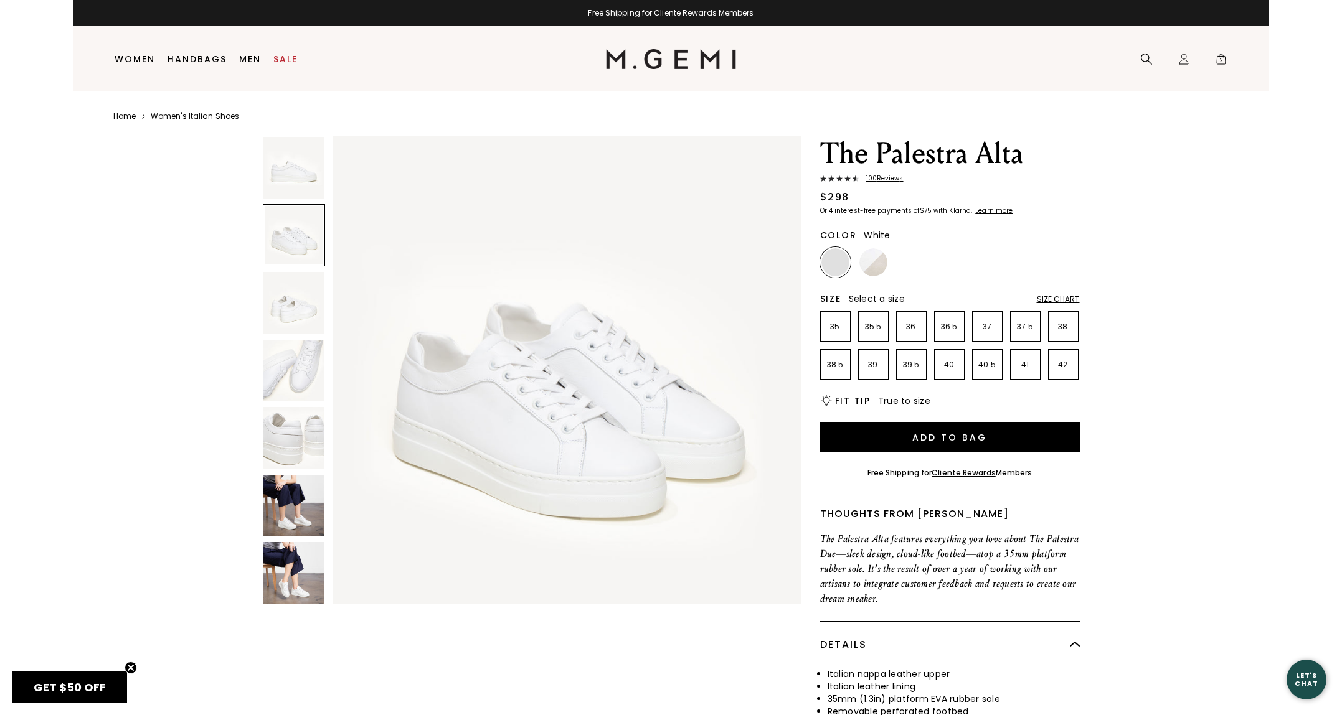
click at [289, 297] on img at bounding box center [294, 303] width 62 height 62
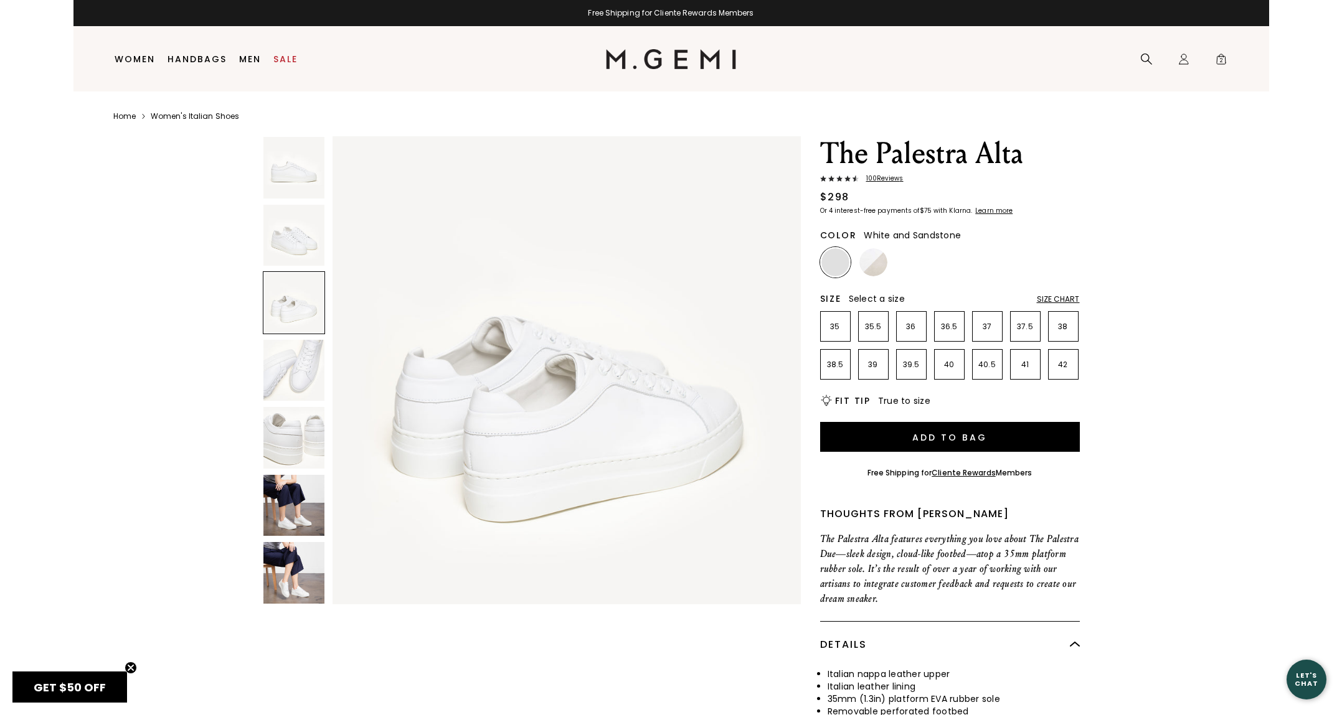
click at [871, 265] on img at bounding box center [873, 262] width 28 height 28
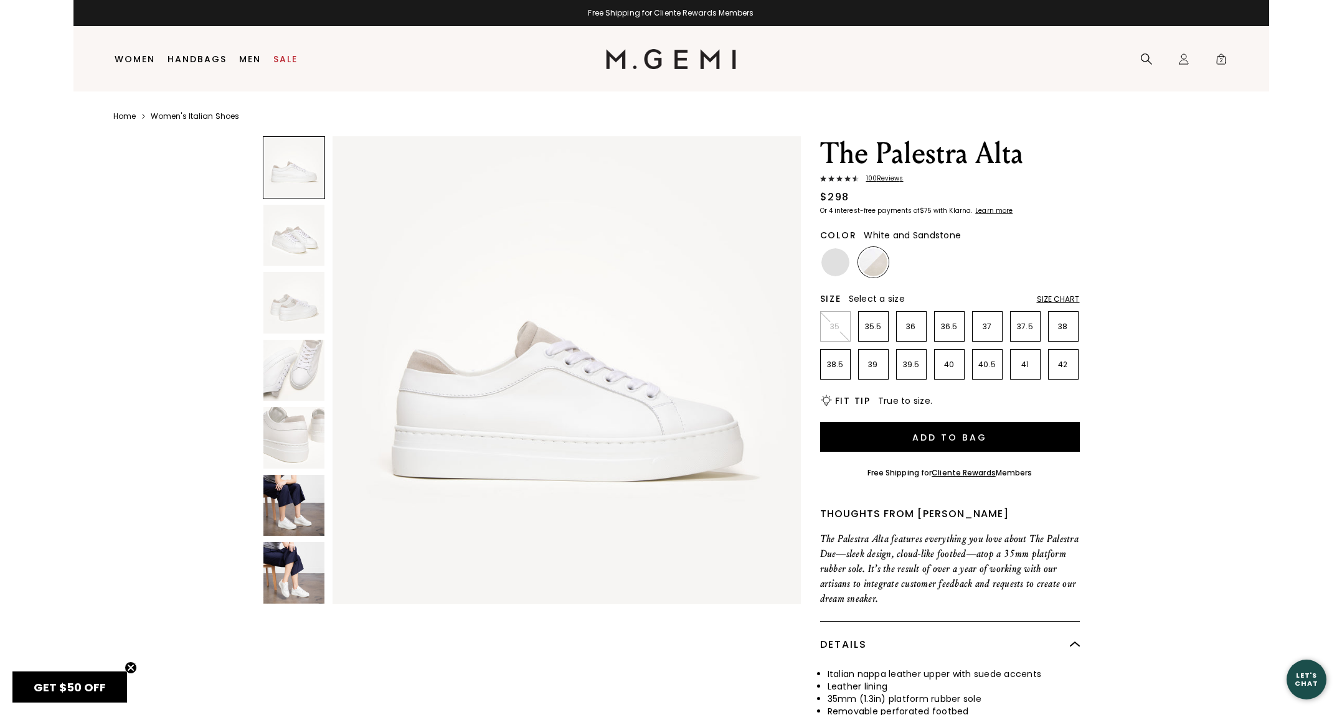
click at [285, 427] on img at bounding box center [294, 438] width 62 height 62
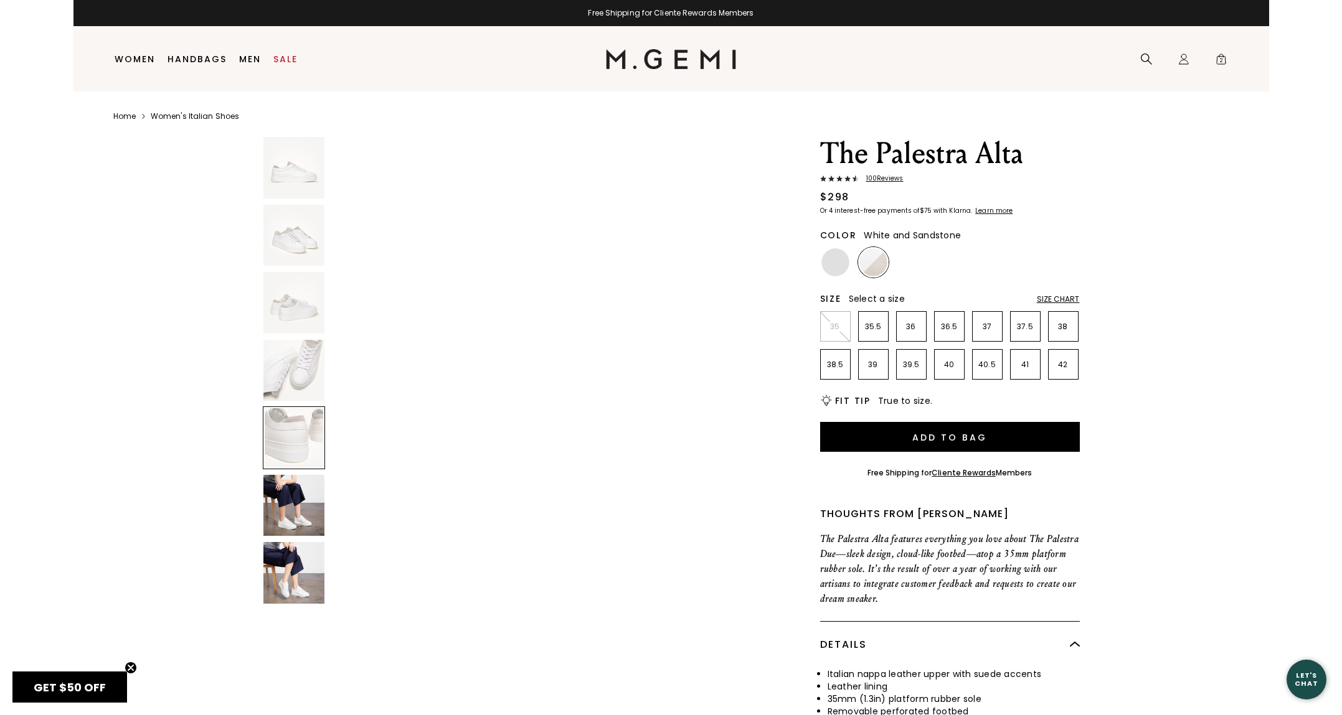
scroll to position [1921, 0]
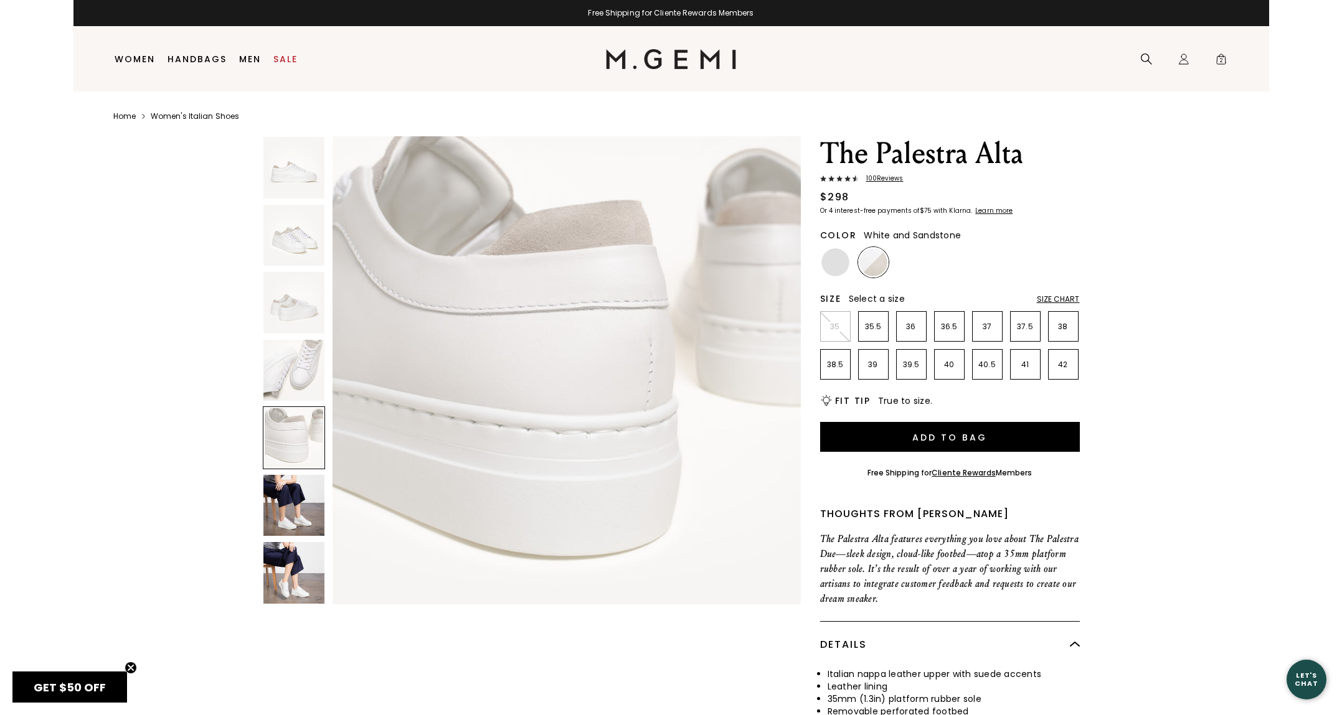
click at [301, 522] on img at bounding box center [294, 506] width 62 height 62
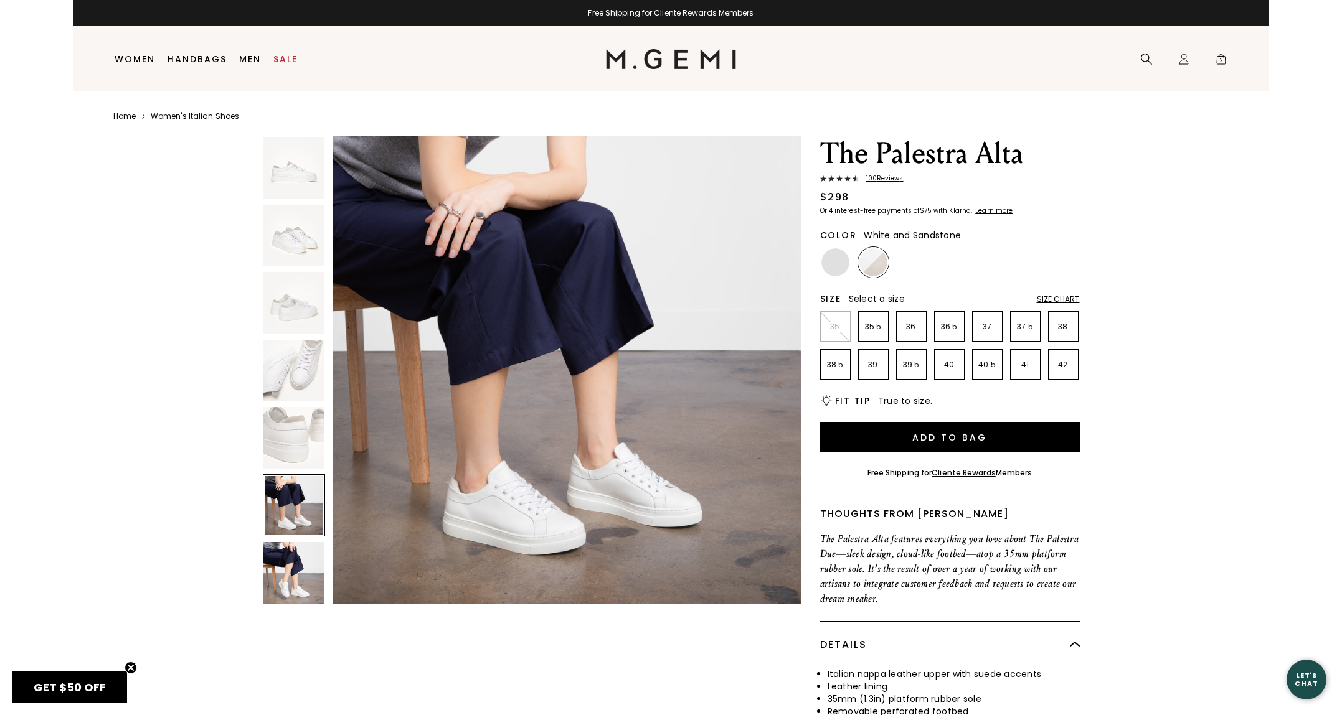
click at [303, 556] on img at bounding box center [294, 573] width 62 height 62
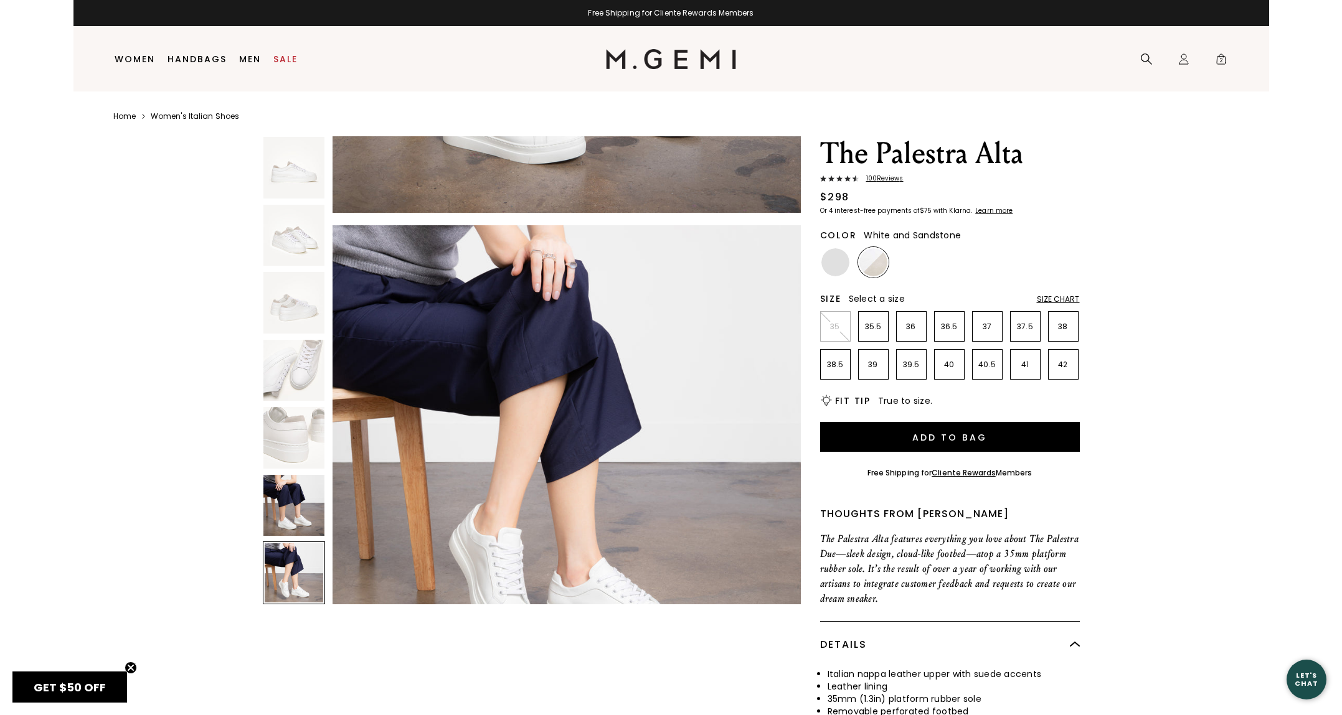
scroll to position [2882, 0]
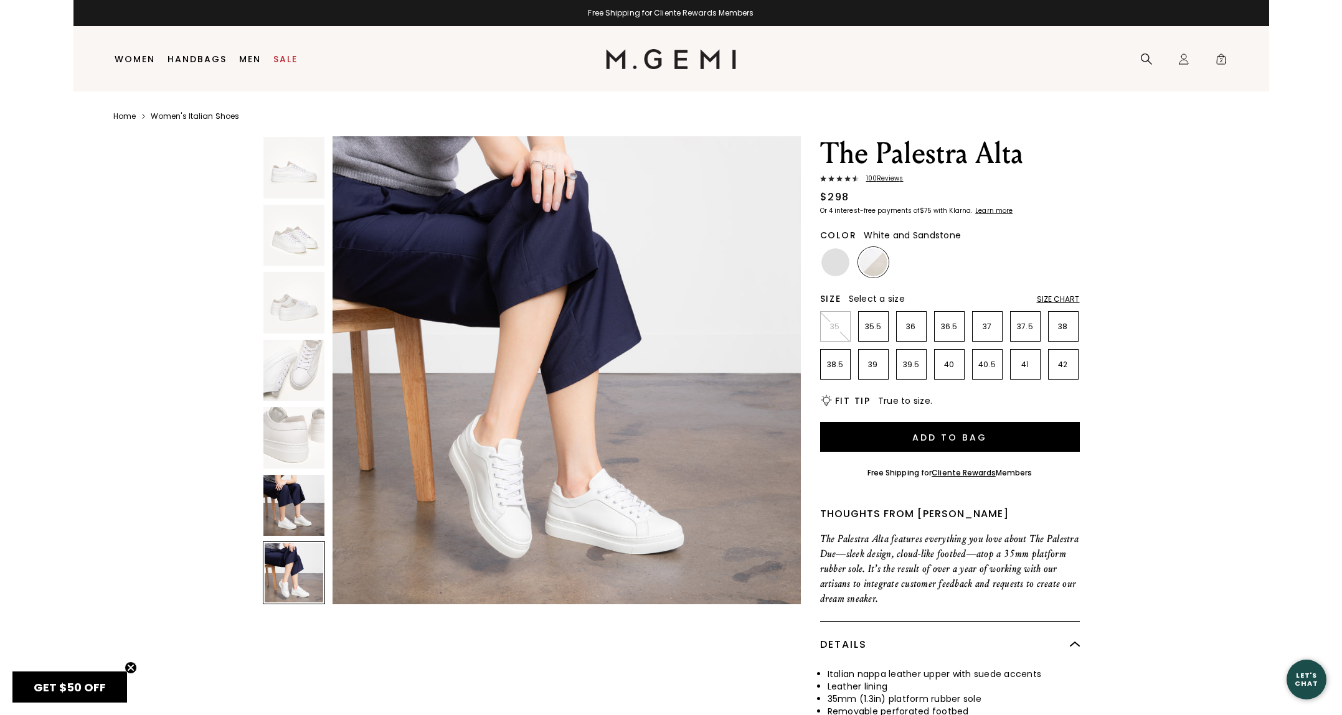
click at [287, 350] on img at bounding box center [294, 371] width 62 height 62
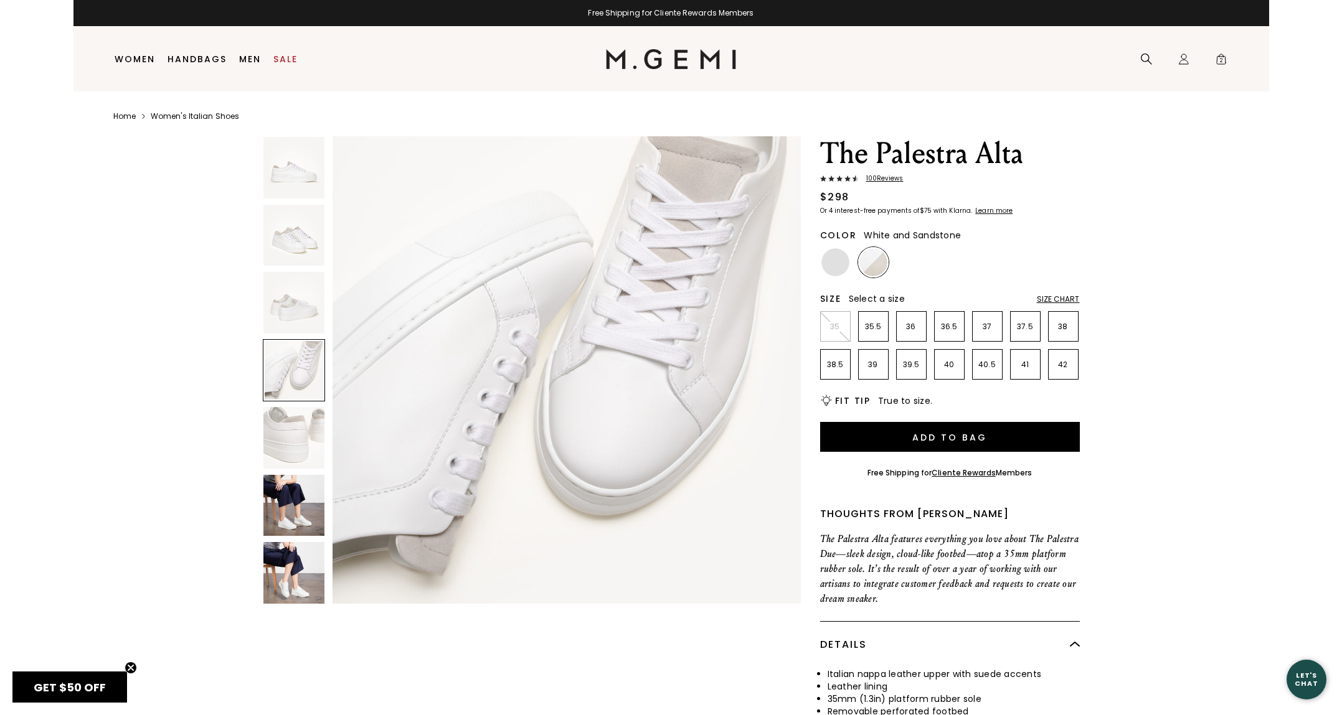
click at [291, 316] on img at bounding box center [294, 303] width 62 height 62
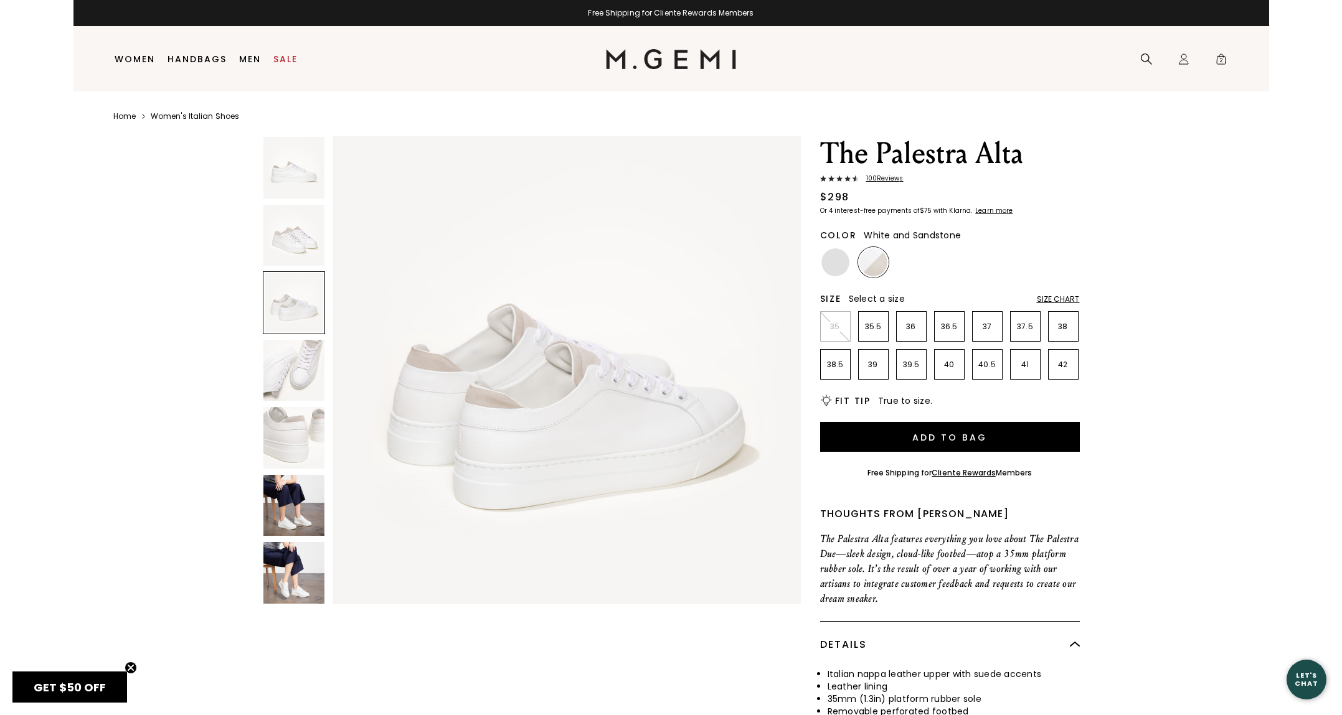
click at [291, 233] on img at bounding box center [294, 236] width 62 height 62
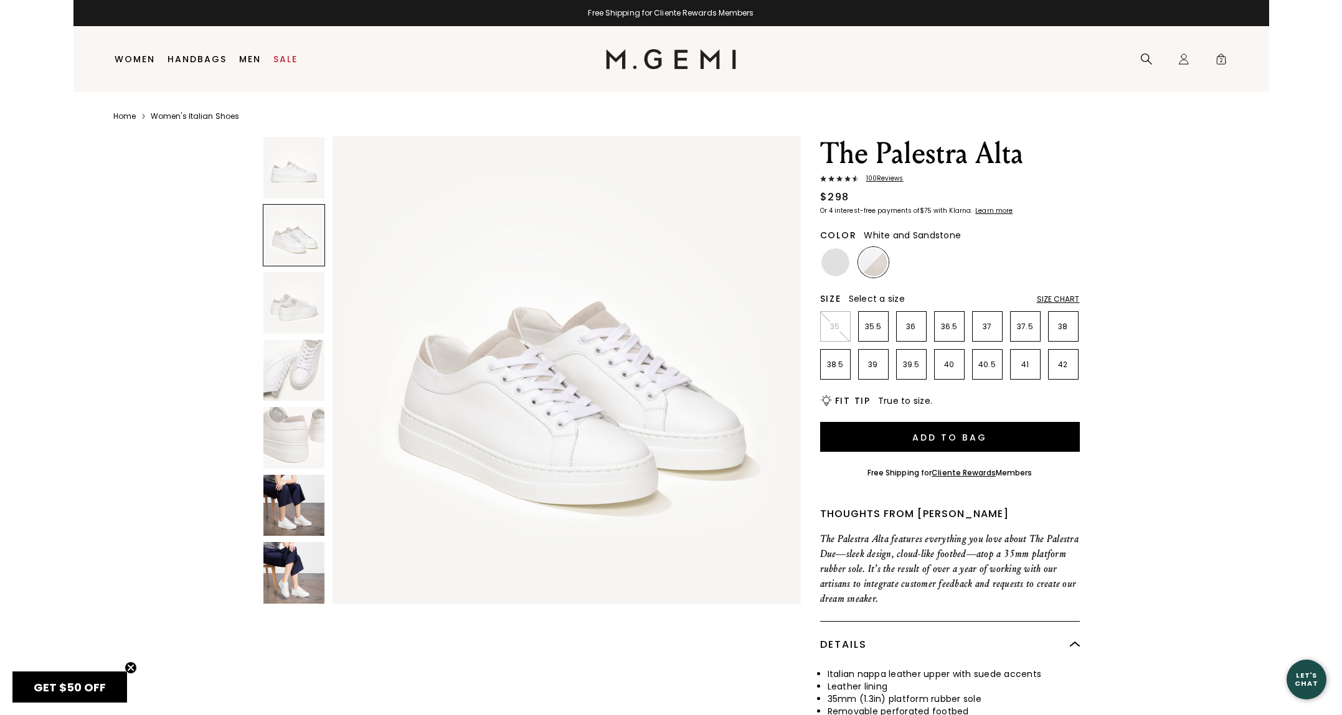
click at [288, 187] on img at bounding box center [294, 168] width 62 height 62
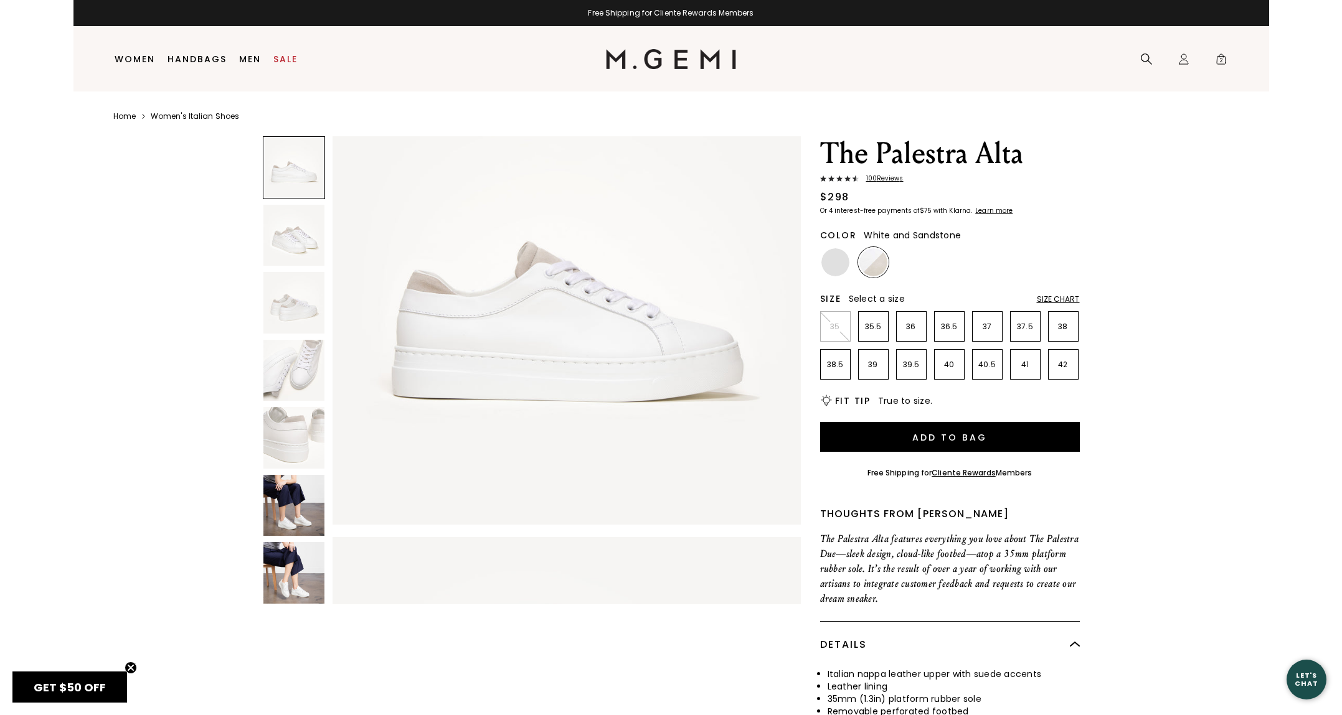
scroll to position [0, 0]
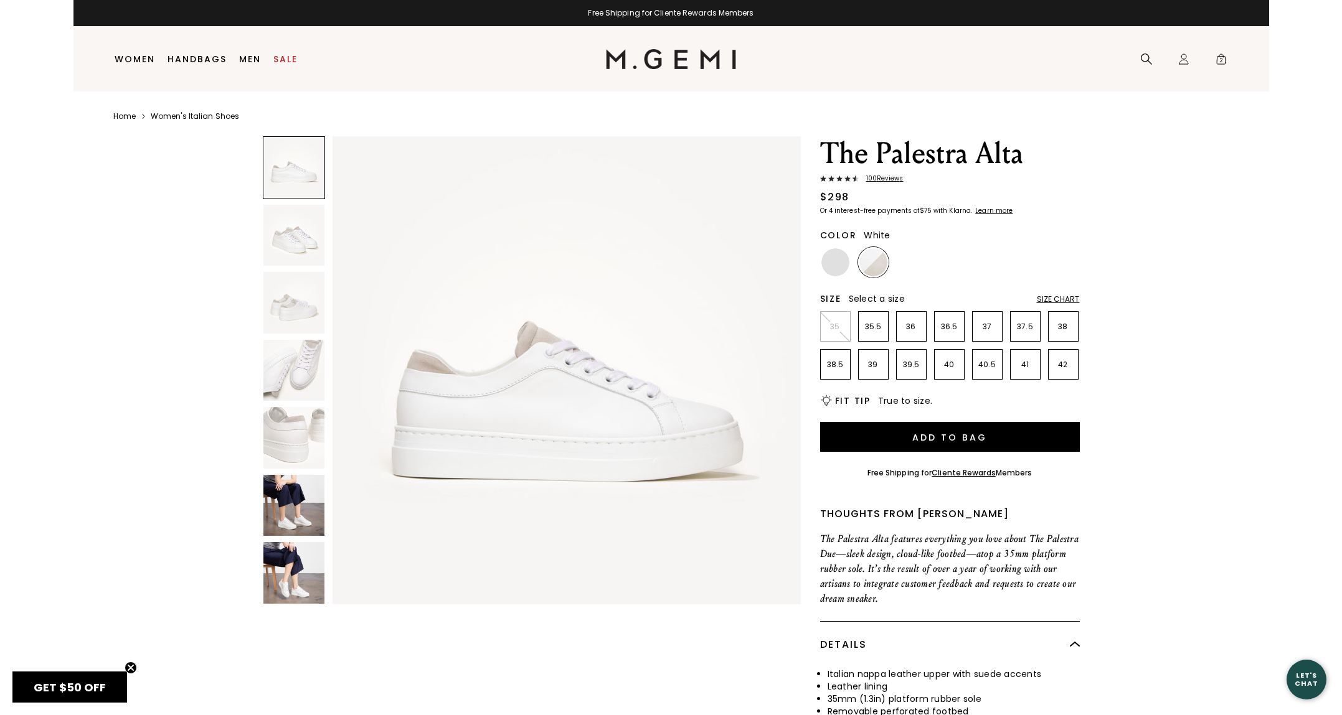
click at [837, 266] on img at bounding box center [835, 262] width 28 height 28
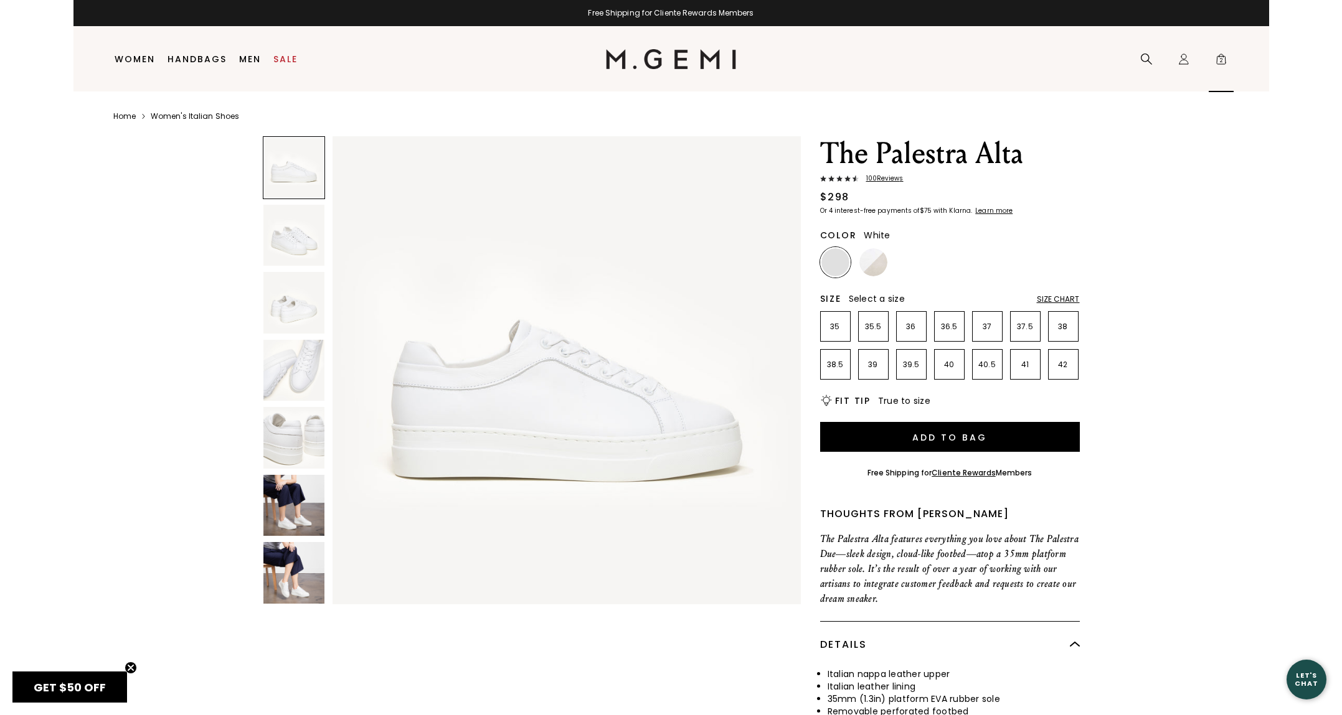
click at [1223, 60] on span "2" at bounding box center [1221, 61] width 12 height 12
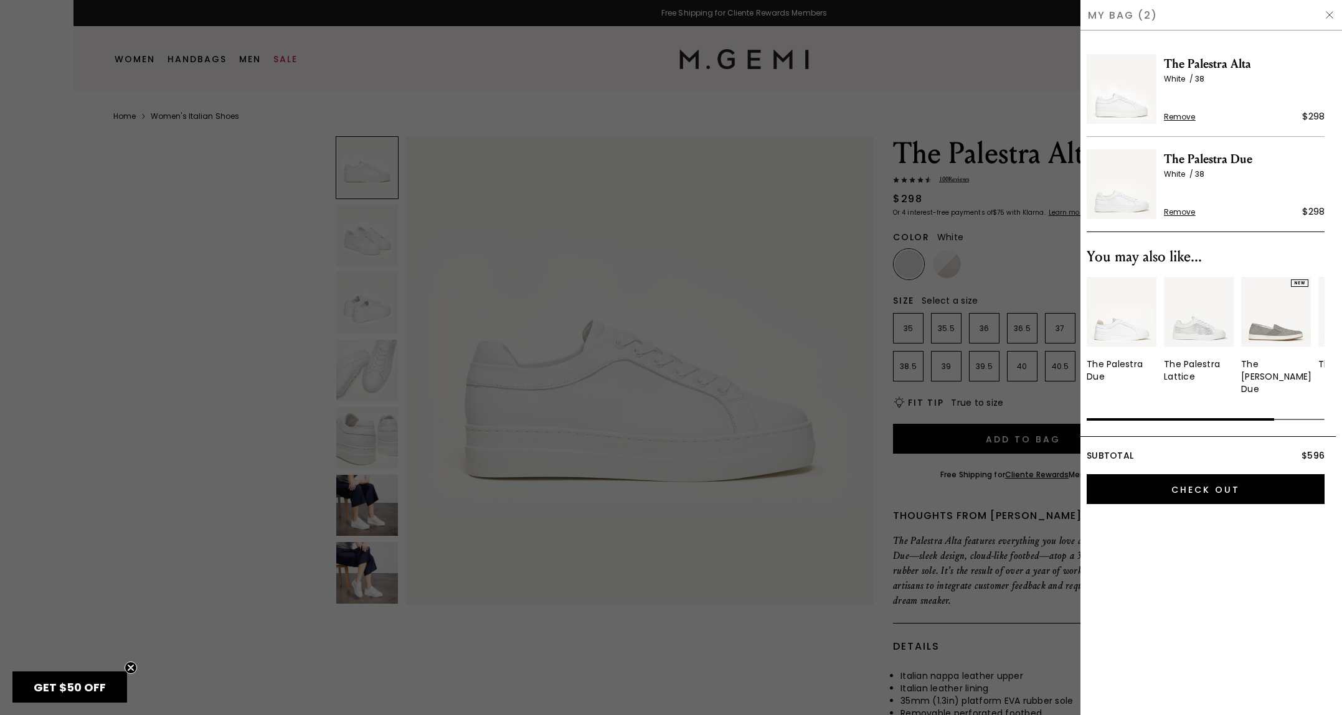
click at [1199, 155] on span "The Palestra Due" at bounding box center [1244, 159] width 161 height 20
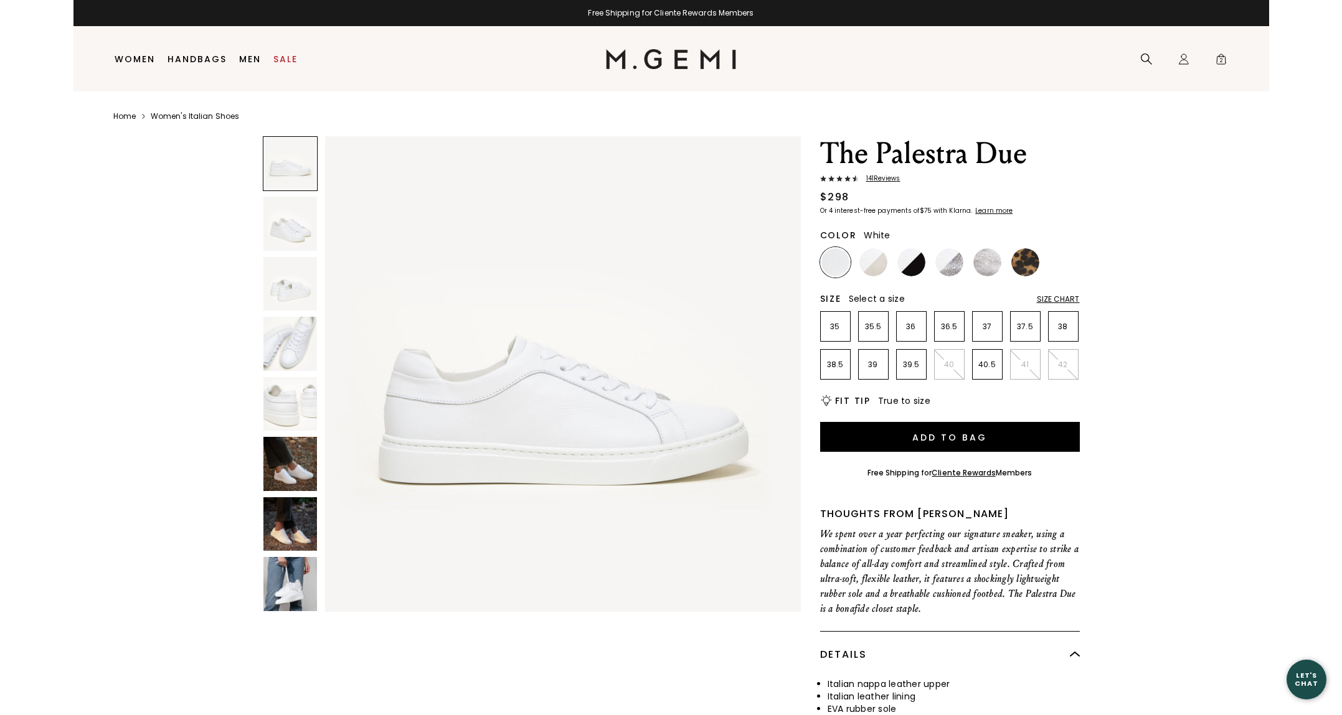
click at [306, 518] on img at bounding box center [290, 524] width 54 height 54
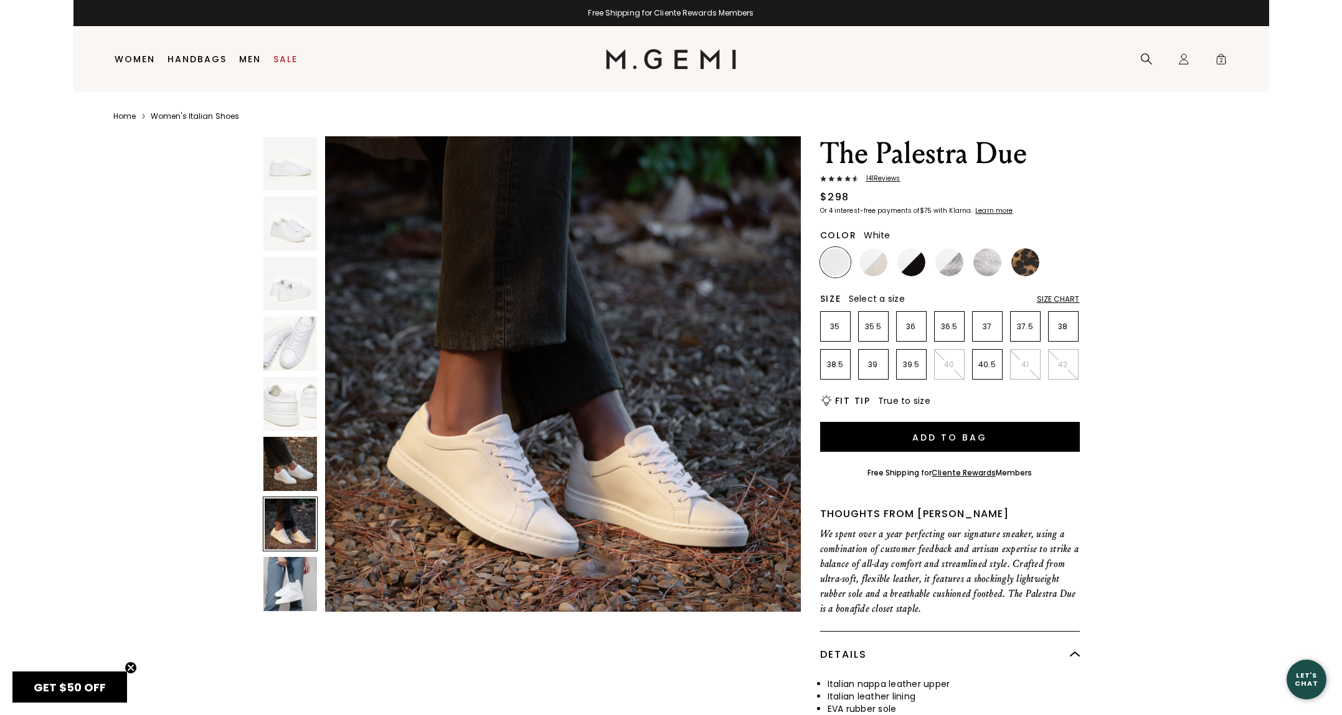
click at [294, 477] on img at bounding box center [290, 464] width 54 height 54
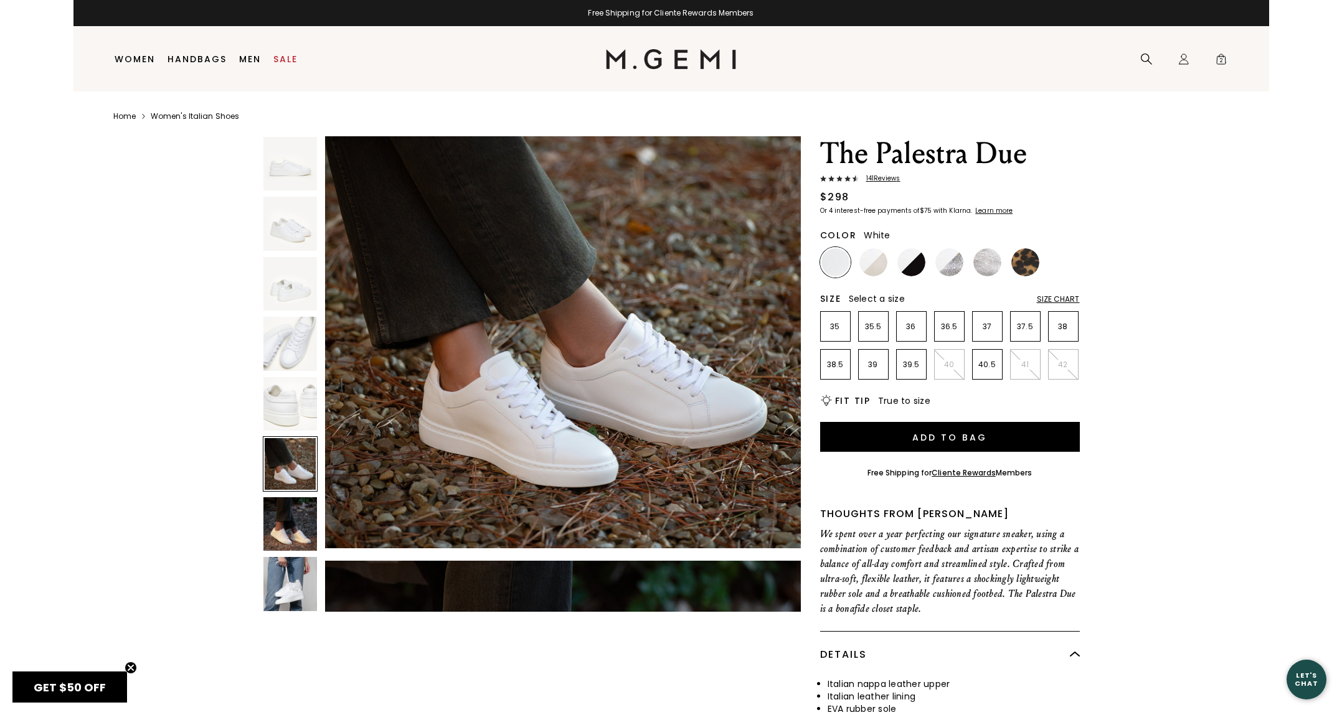
scroll to position [2439, 0]
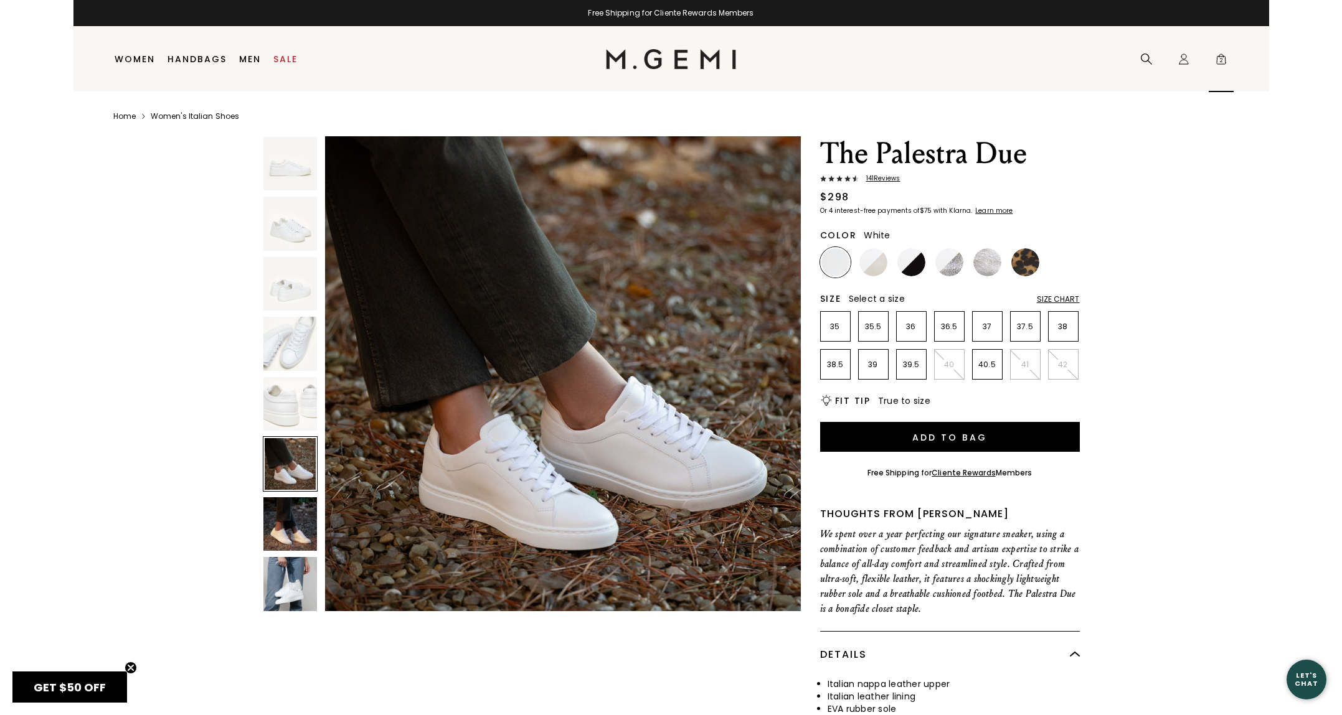
click at [1221, 57] on span "2" at bounding box center [1221, 61] width 12 height 12
